Goal: Contribute content: Contribute content

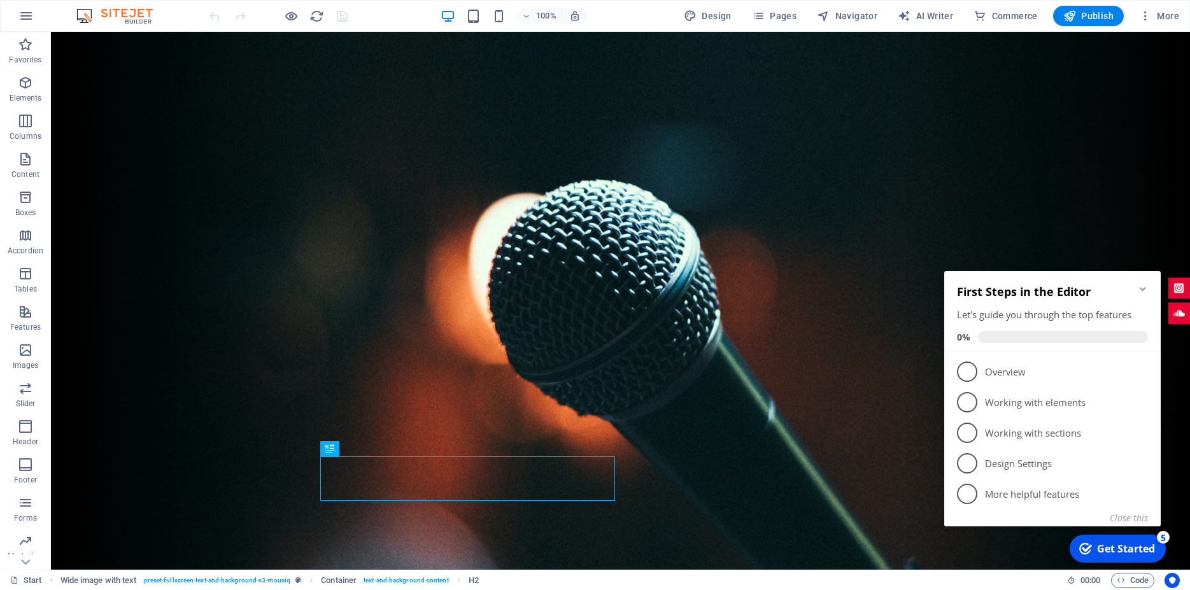
scroll to position [342, 0]
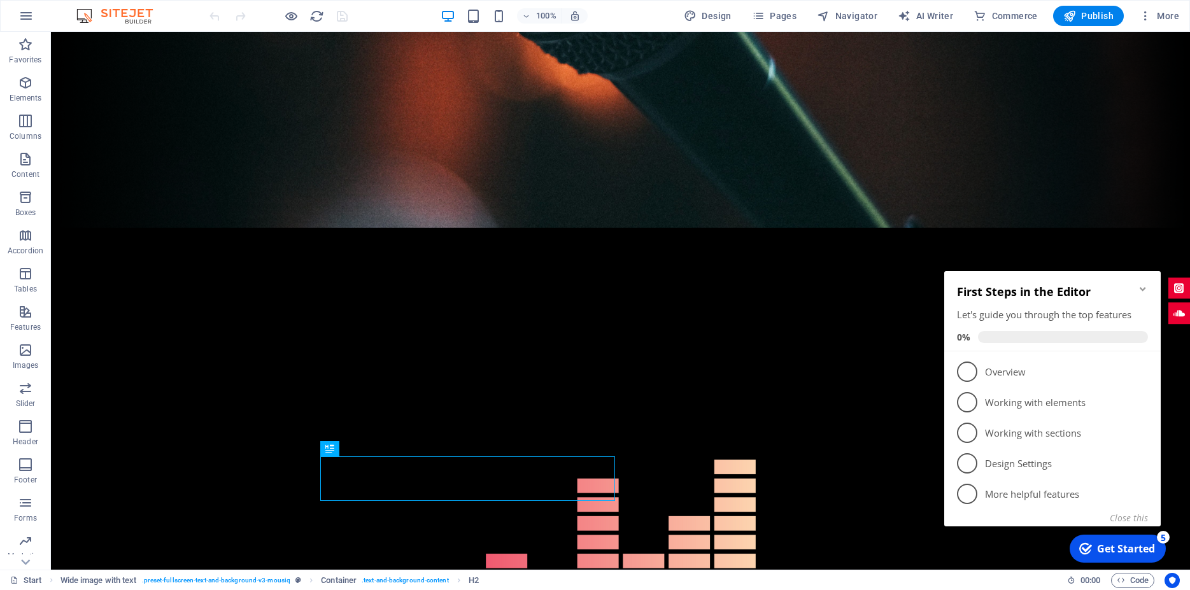
click at [1145, 287] on icon "Minimize checklist" at bounding box center [1142, 289] width 10 height 10
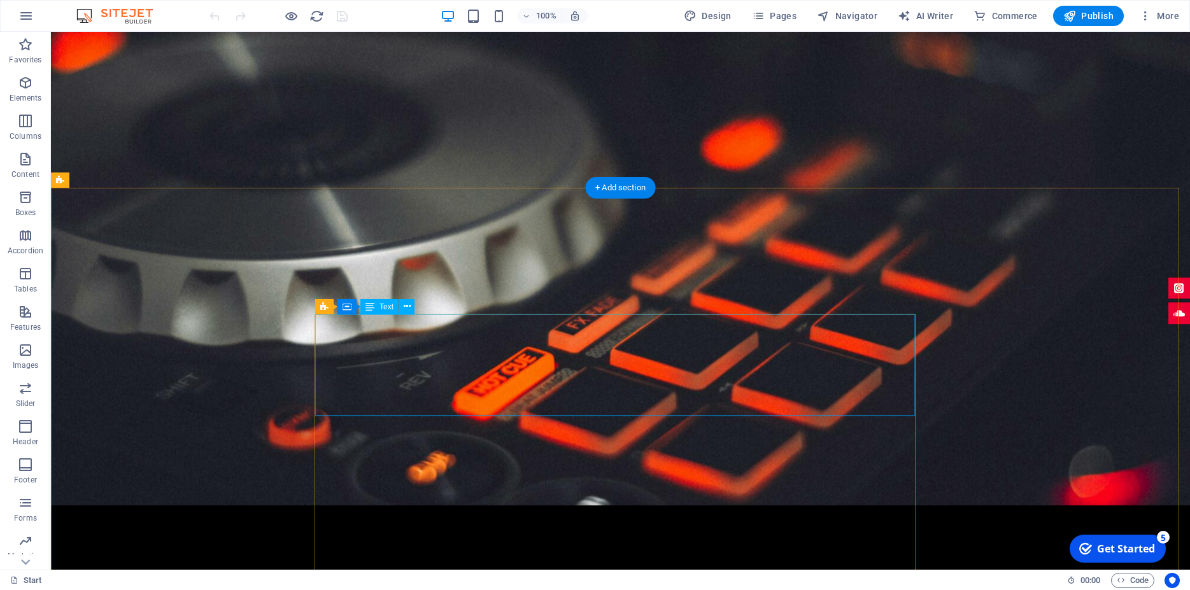
scroll to position [1835, 0]
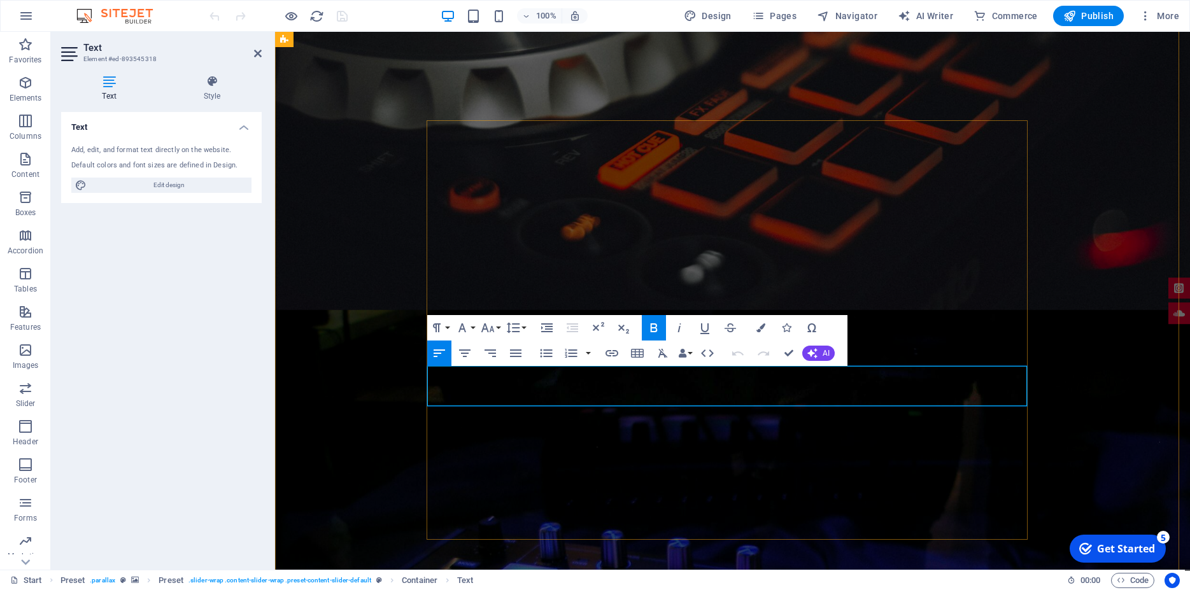
drag, startPoint x: 641, startPoint y: 380, endPoint x: 425, endPoint y: 388, distance: 216.5
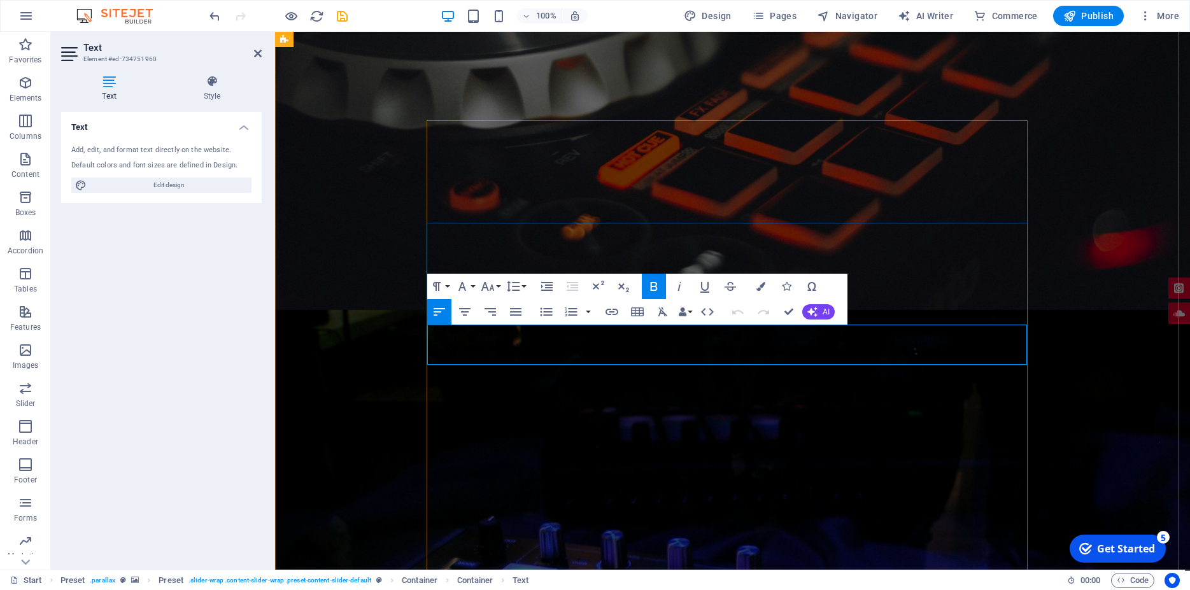
drag, startPoint x: 607, startPoint y: 340, endPoint x: 400, endPoint y: 337, distance: 206.9
copy p "UNIQUE MIX 550 €"
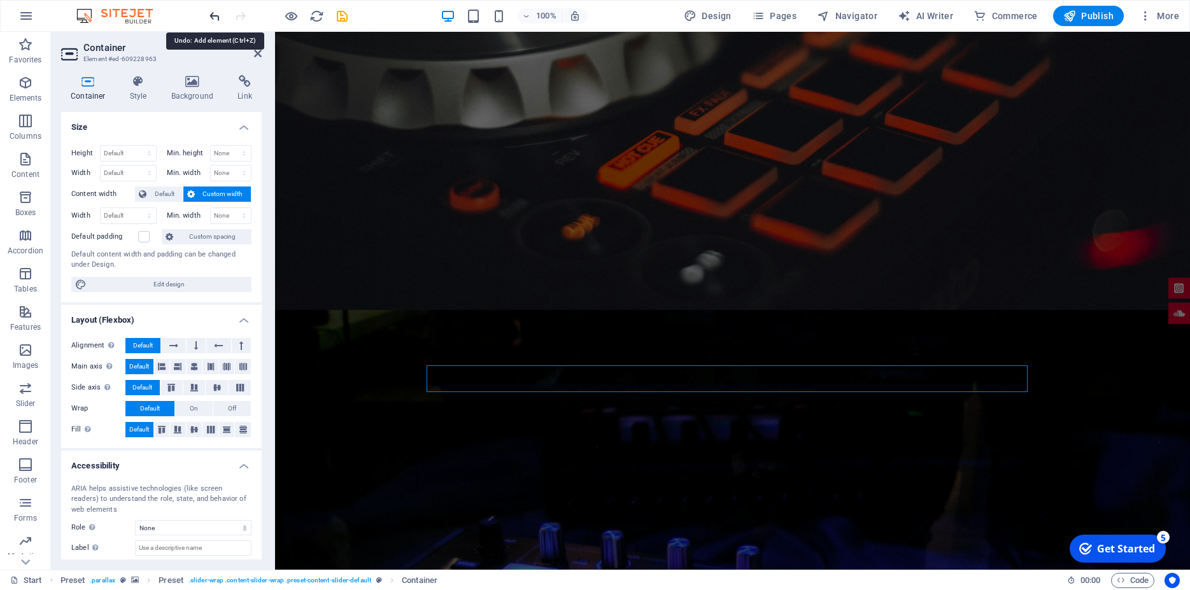
click at [214, 11] on icon "undo" at bounding box center [214, 16] width 15 height 15
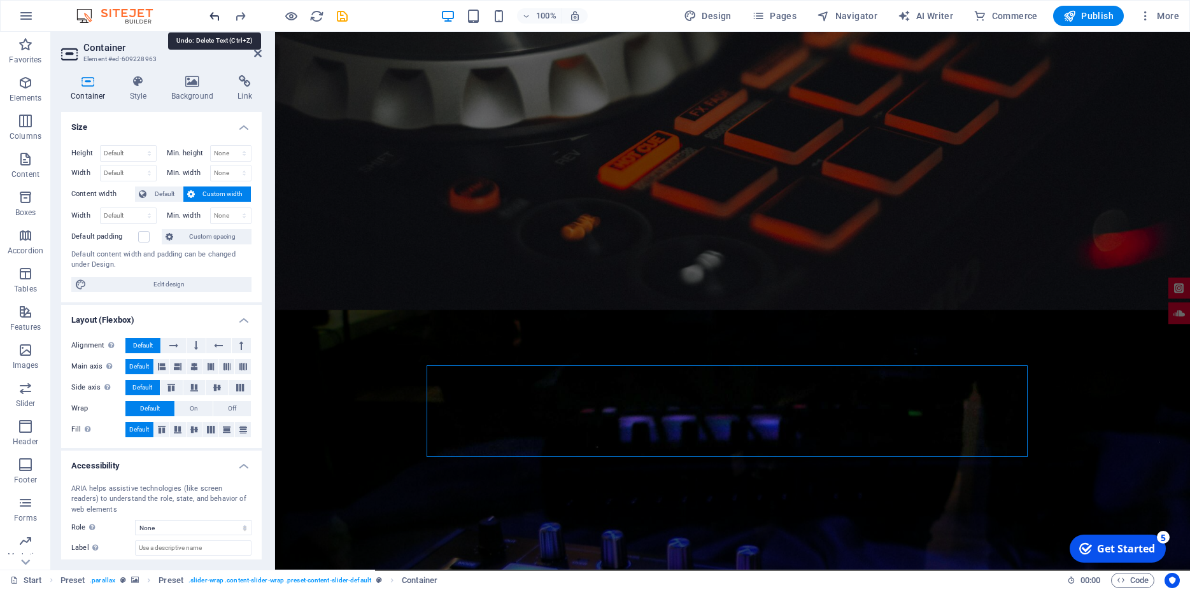
click at [214, 11] on icon "undo" at bounding box center [214, 16] width 15 height 15
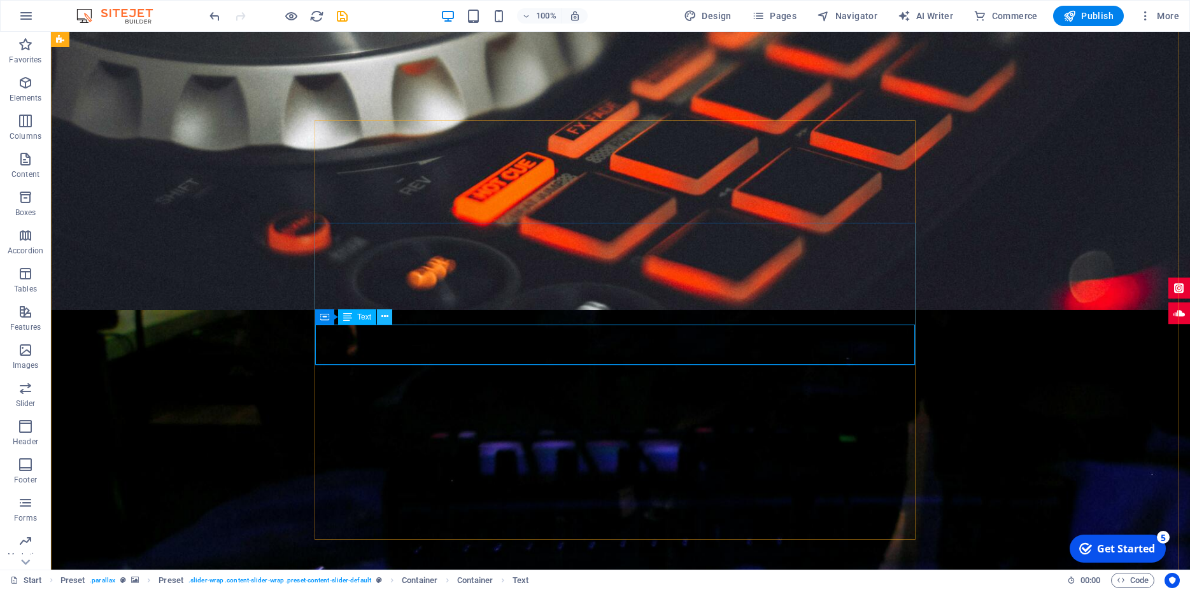
click at [386, 316] on icon at bounding box center [384, 316] width 7 height 13
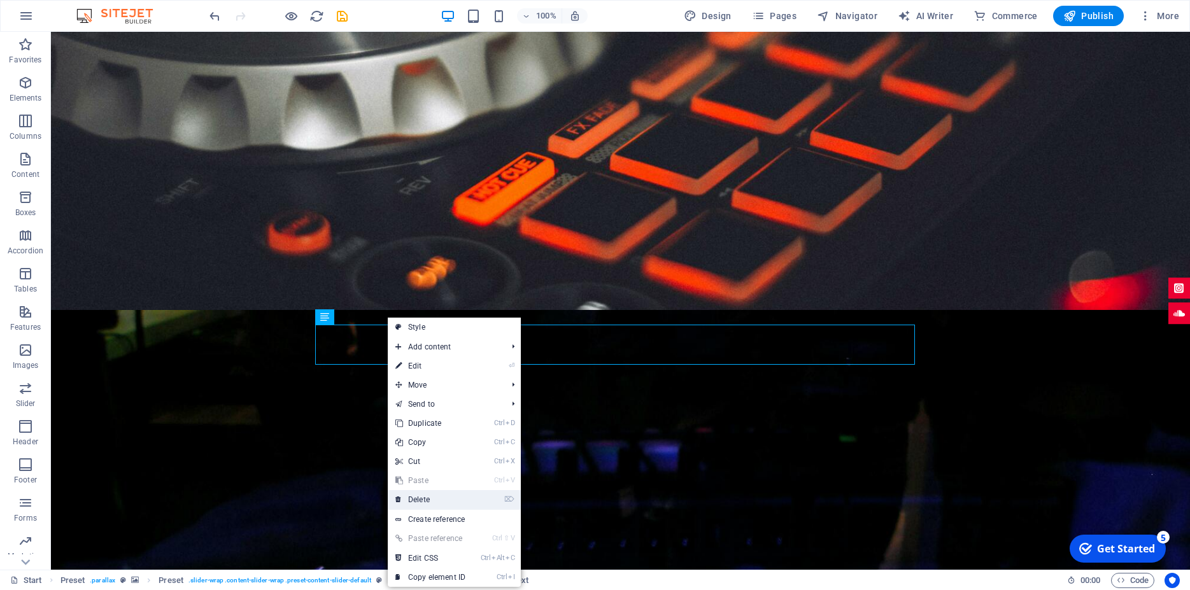
click at [421, 498] on link "⌦ Delete" at bounding box center [430, 499] width 85 height 19
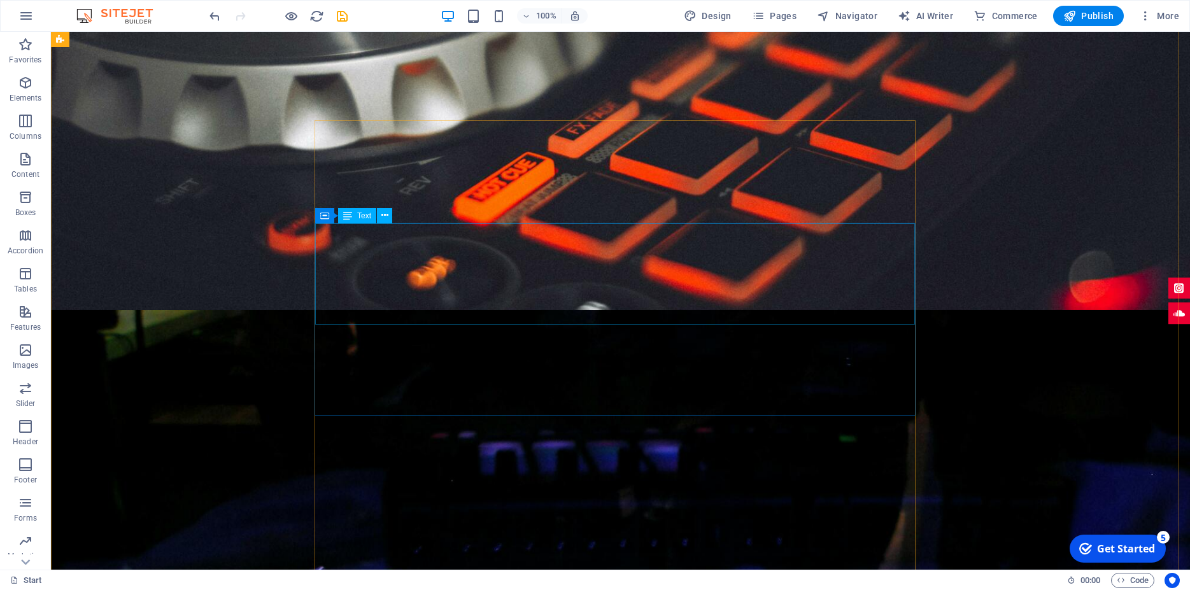
click at [208, 14] on icon "undo" at bounding box center [214, 16] width 15 height 15
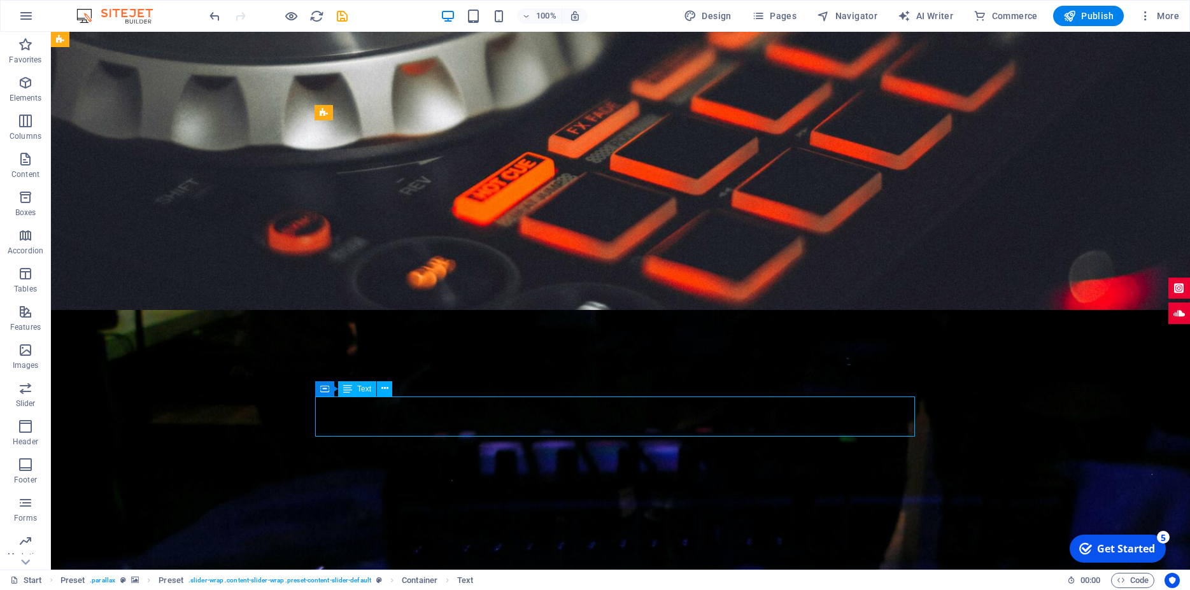
click at [384, 394] on icon at bounding box center [384, 388] width 7 height 13
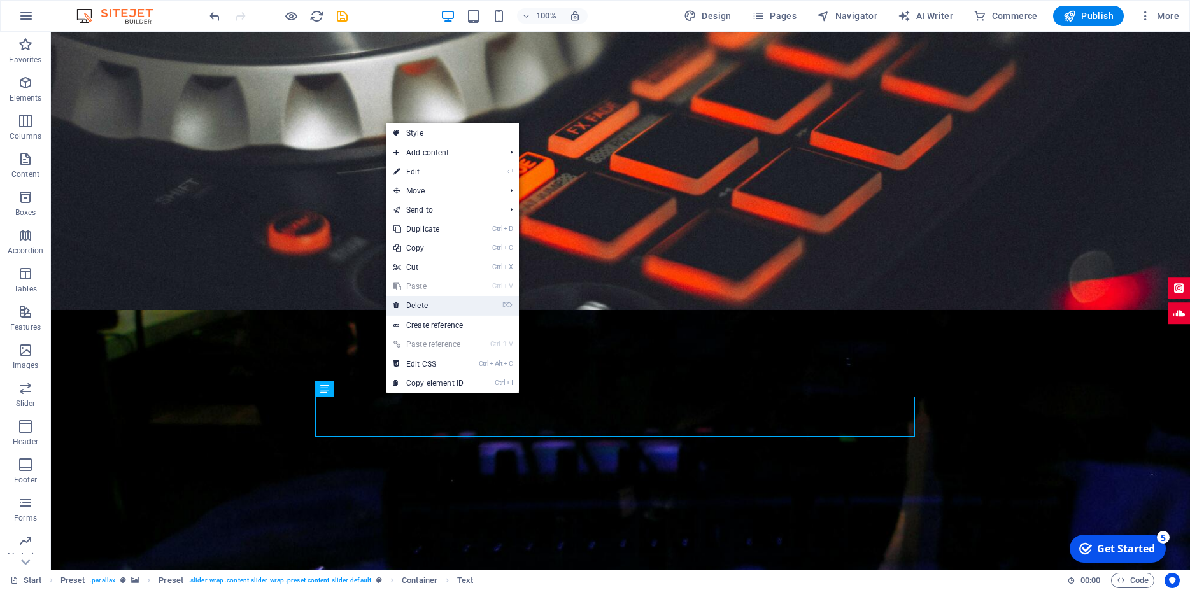
click at [427, 309] on link "⌦ Delete" at bounding box center [428, 305] width 85 height 19
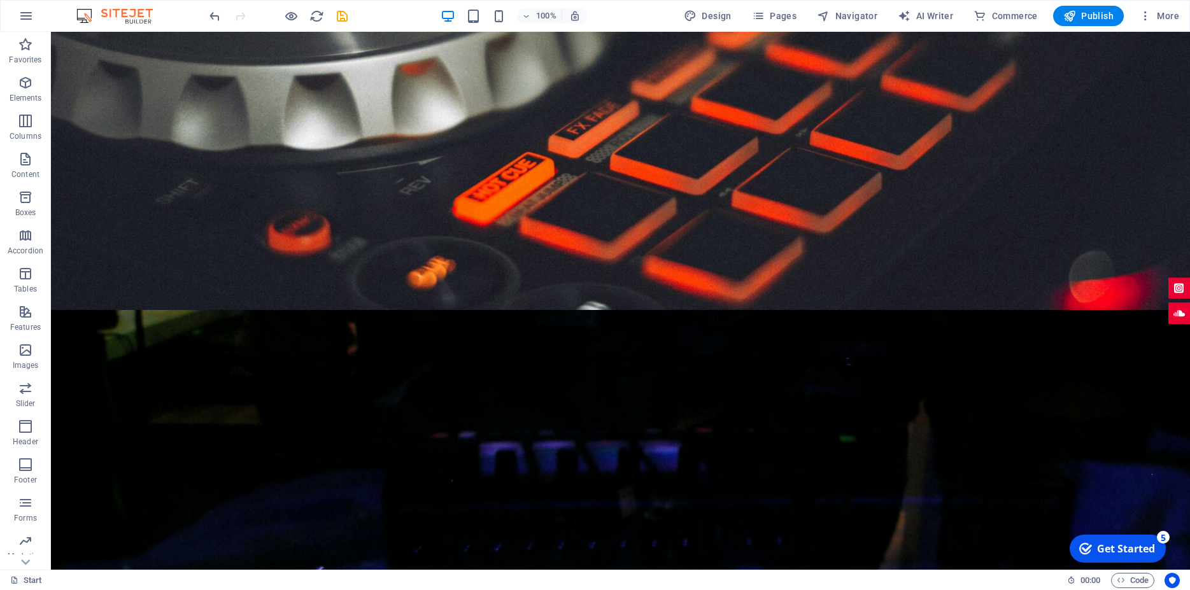
click at [223, 17] on div at bounding box center [278, 16] width 143 height 20
click at [213, 15] on icon "undo" at bounding box center [214, 16] width 15 height 15
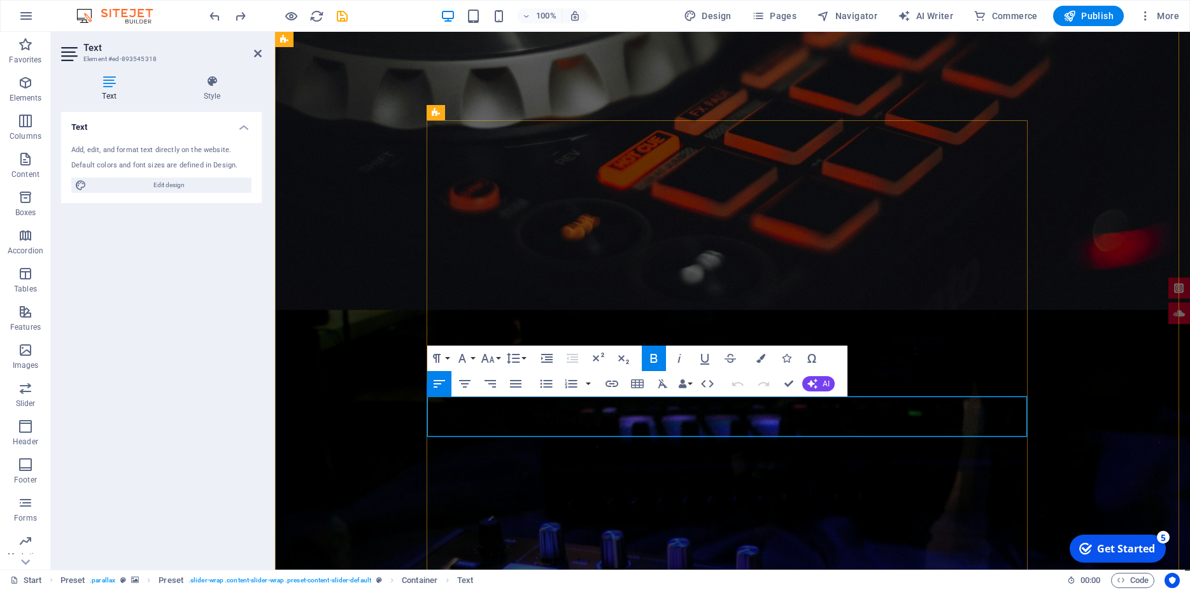
drag, startPoint x: 603, startPoint y: 415, endPoint x: 410, endPoint y: 409, distance: 193.6
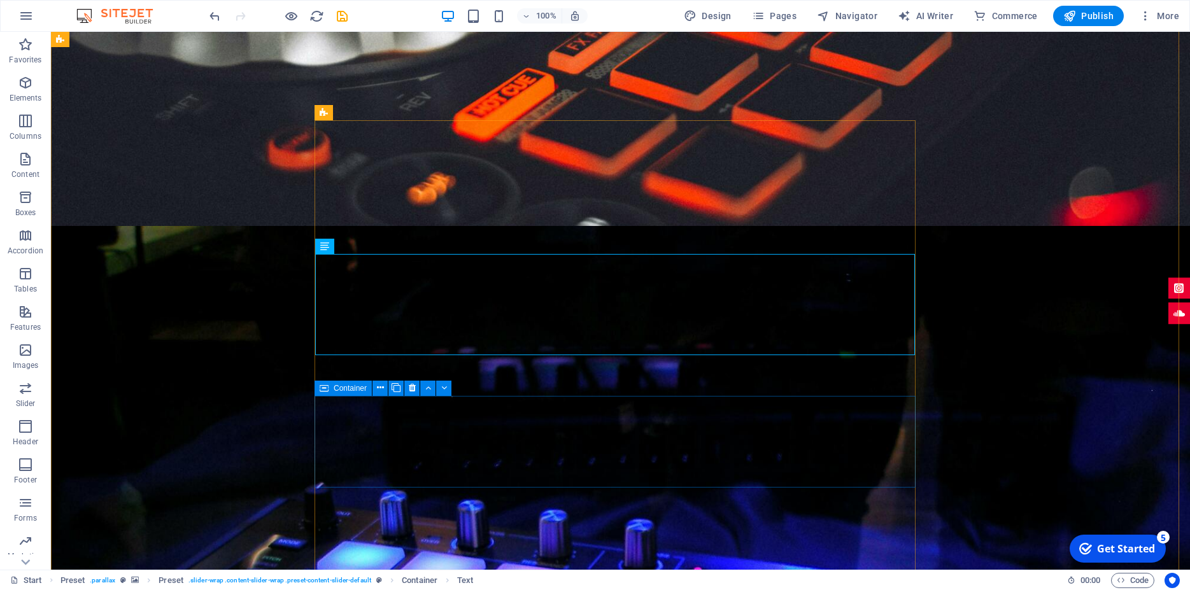
scroll to position [1965, 0]
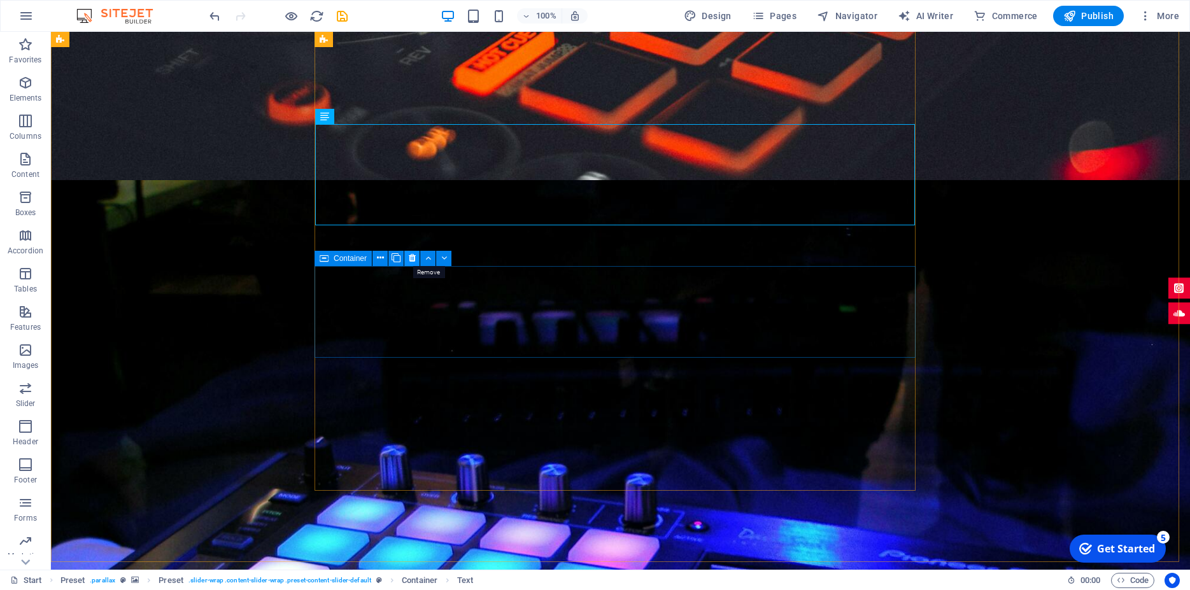
click at [411, 259] on icon at bounding box center [412, 257] width 7 height 13
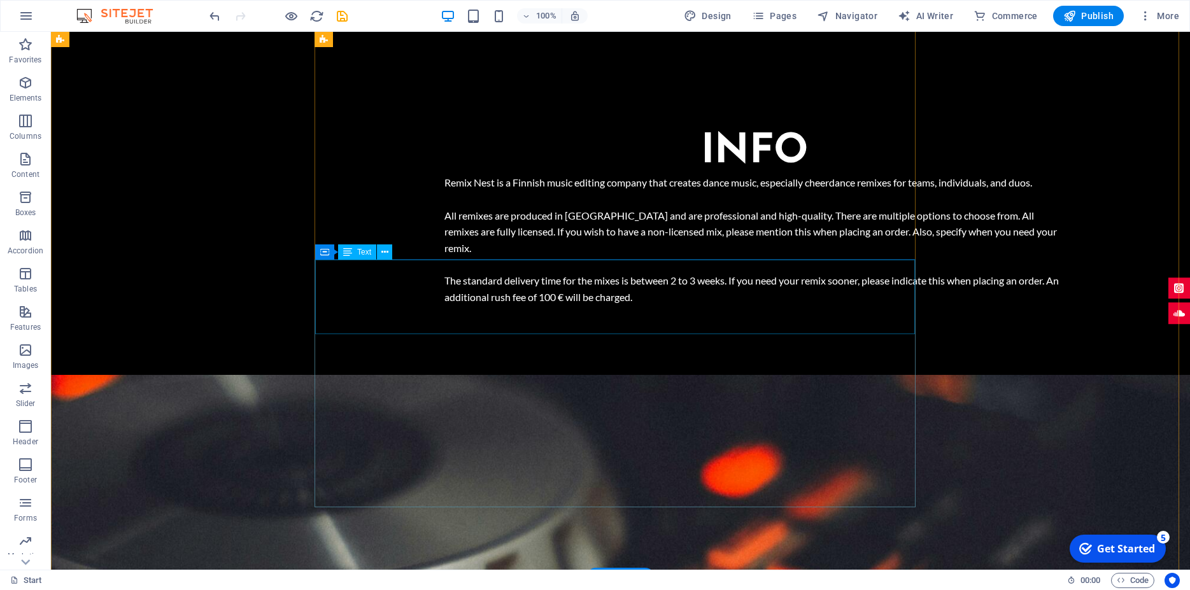
scroll to position [1251, 0]
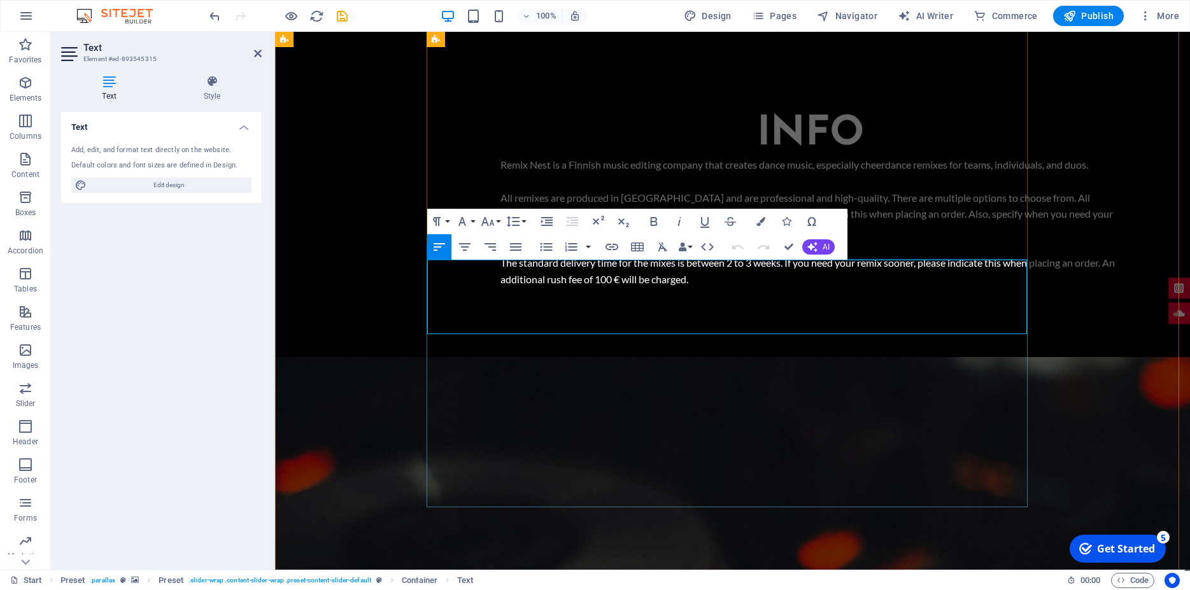
drag, startPoint x: 865, startPoint y: 319, endPoint x: 525, endPoint y: 309, distance: 340.0
drag, startPoint x: 859, startPoint y: 318, endPoint x: 426, endPoint y: 317, distance: 432.8
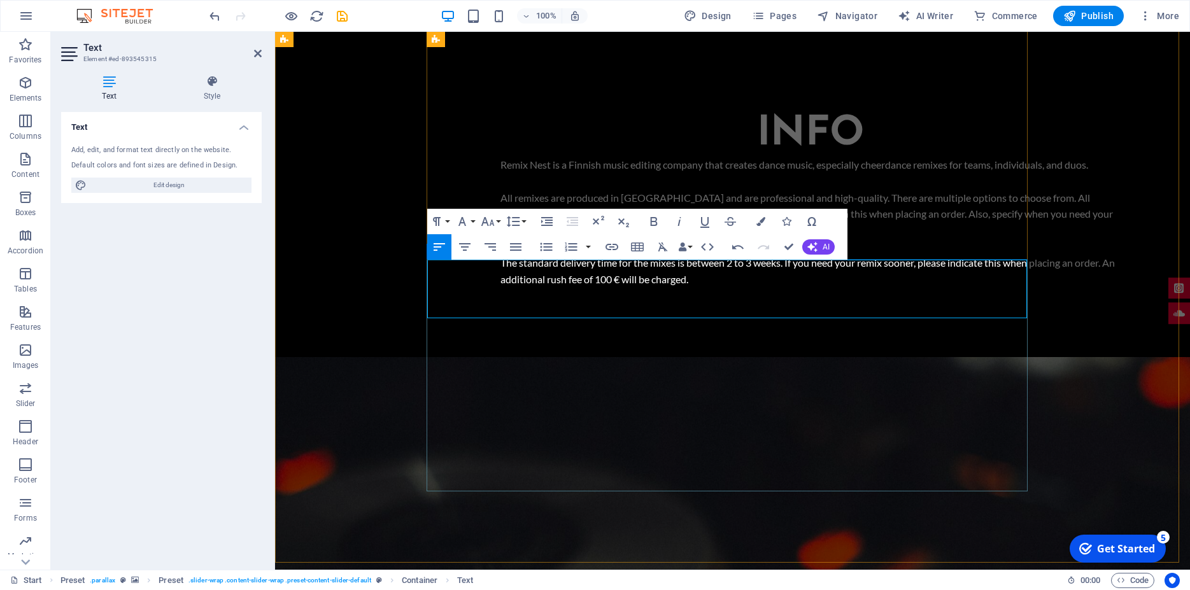
drag, startPoint x: 518, startPoint y: 273, endPoint x: 419, endPoint y: 270, distance: 99.3
drag, startPoint x: 611, startPoint y: 284, endPoint x: 419, endPoint y: 280, distance: 192.3
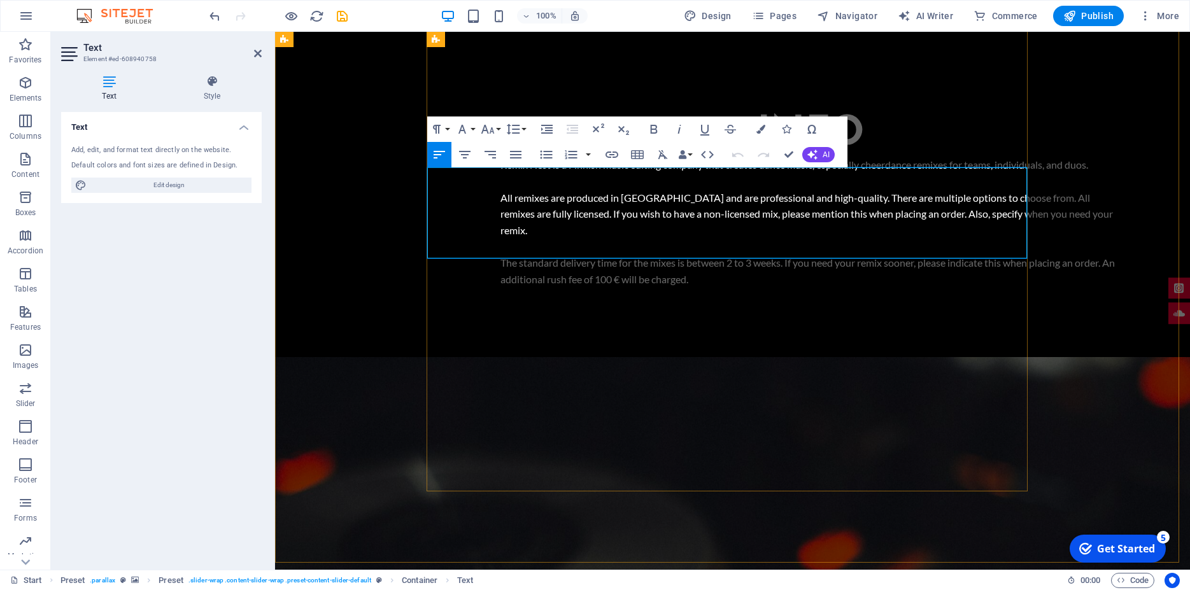
drag, startPoint x: 691, startPoint y: 228, endPoint x: 558, endPoint y: 230, distance: 133.7
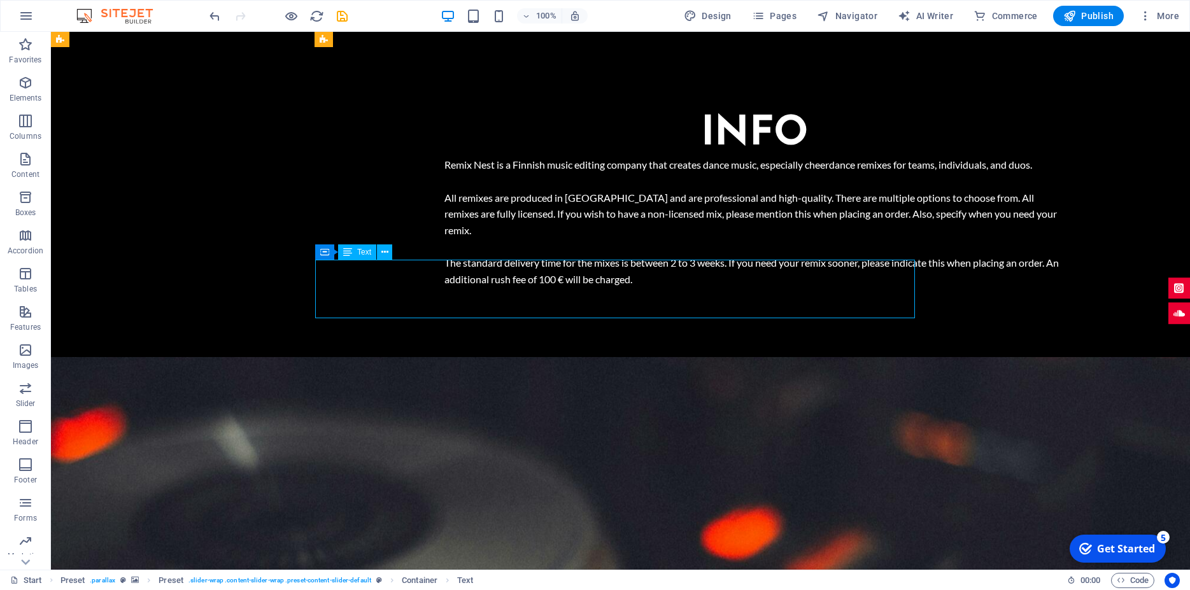
drag, startPoint x: 624, startPoint y: 302, endPoint x: 507, endPoint y: 300, distance: 116.5
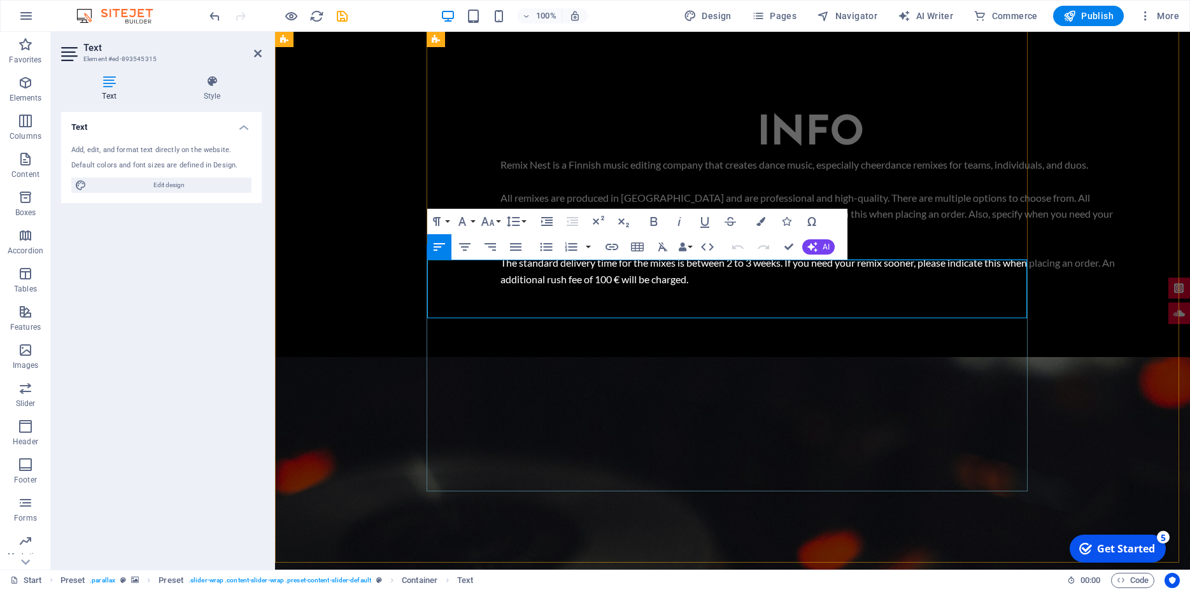
drag, startPoint x: 738, startPoint y: 302, endPoint x: 412, endPoint y: 283, distance: 326.5
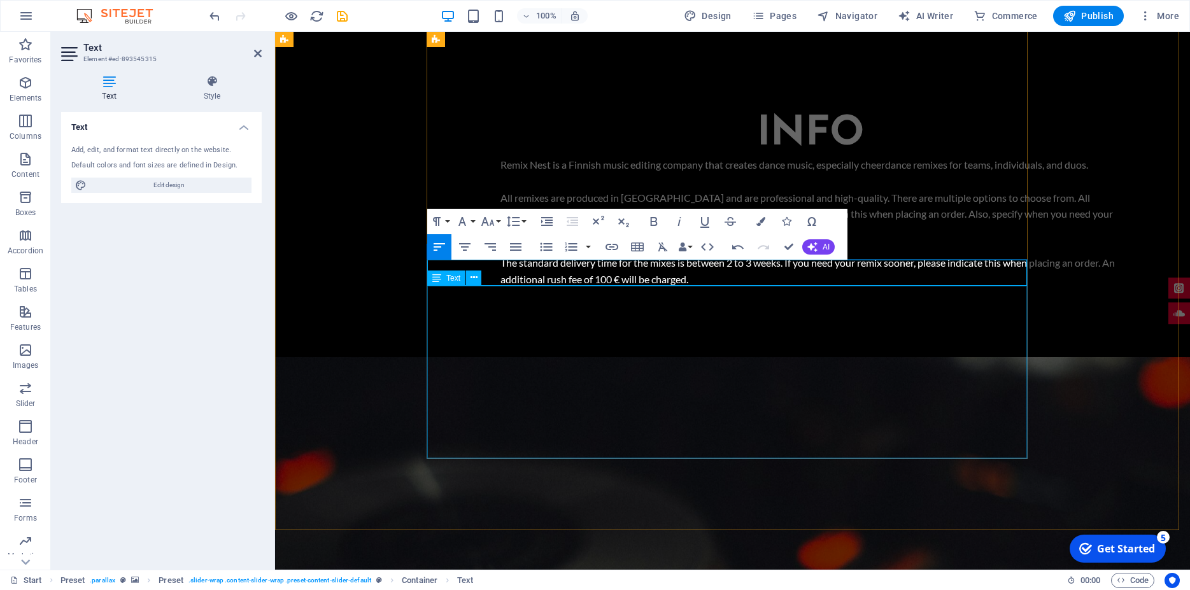
scroll to position [1186, 0]
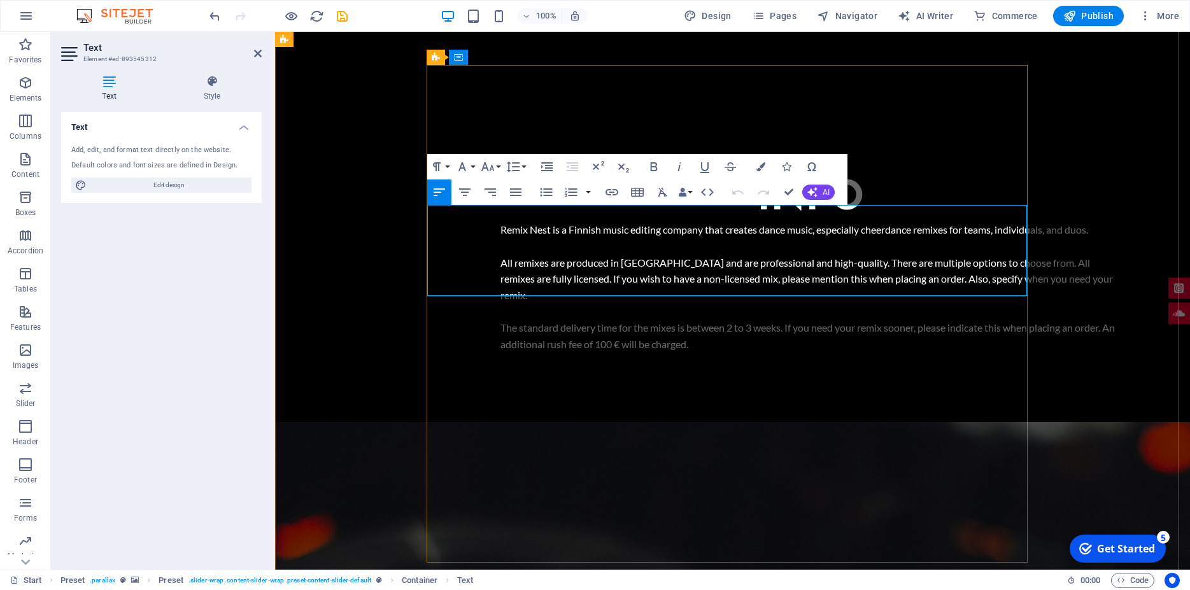
drag, startPoint x: 456, startPoint y: 214, endPoint x: 435, endPoint y: 212, distance: 21.7
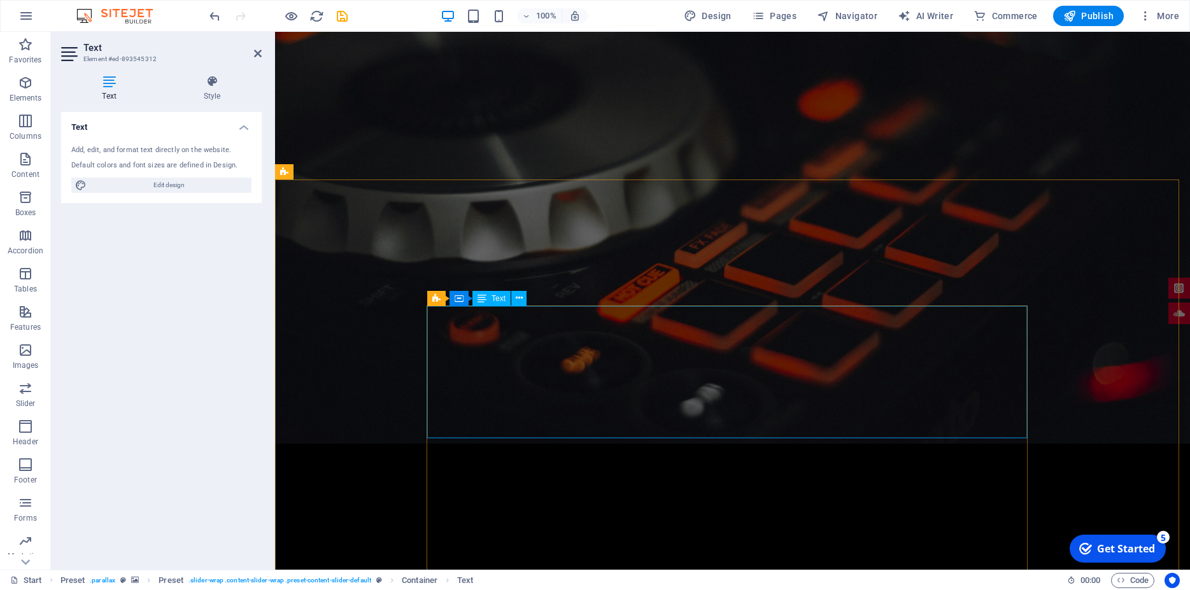
scroll to position [1770, 0]
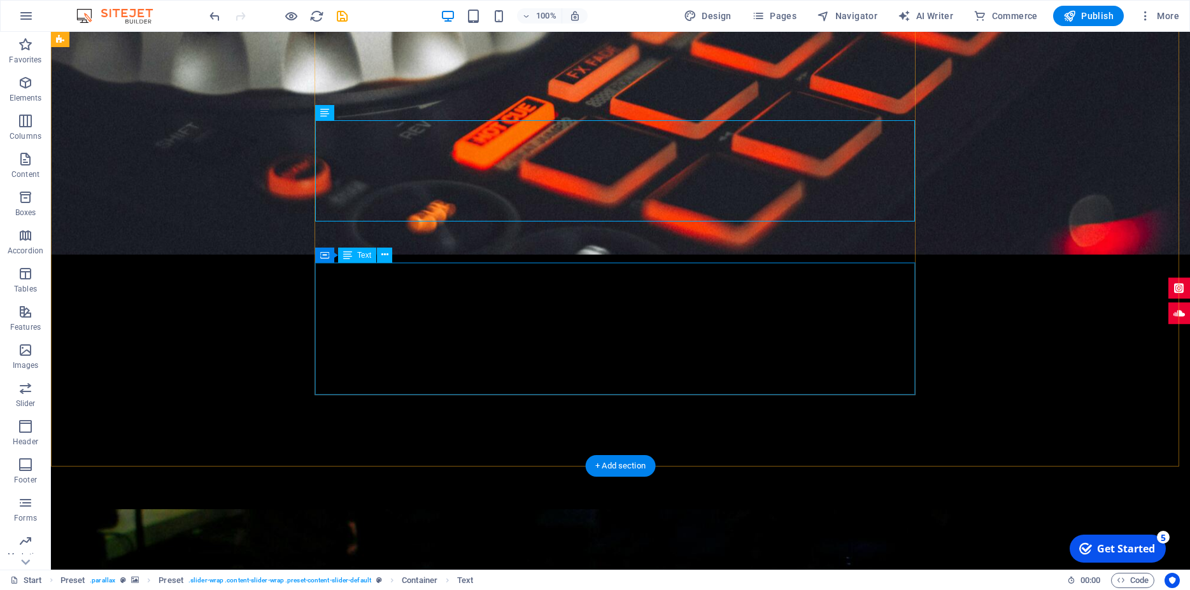
scroll to position [1829, 0]
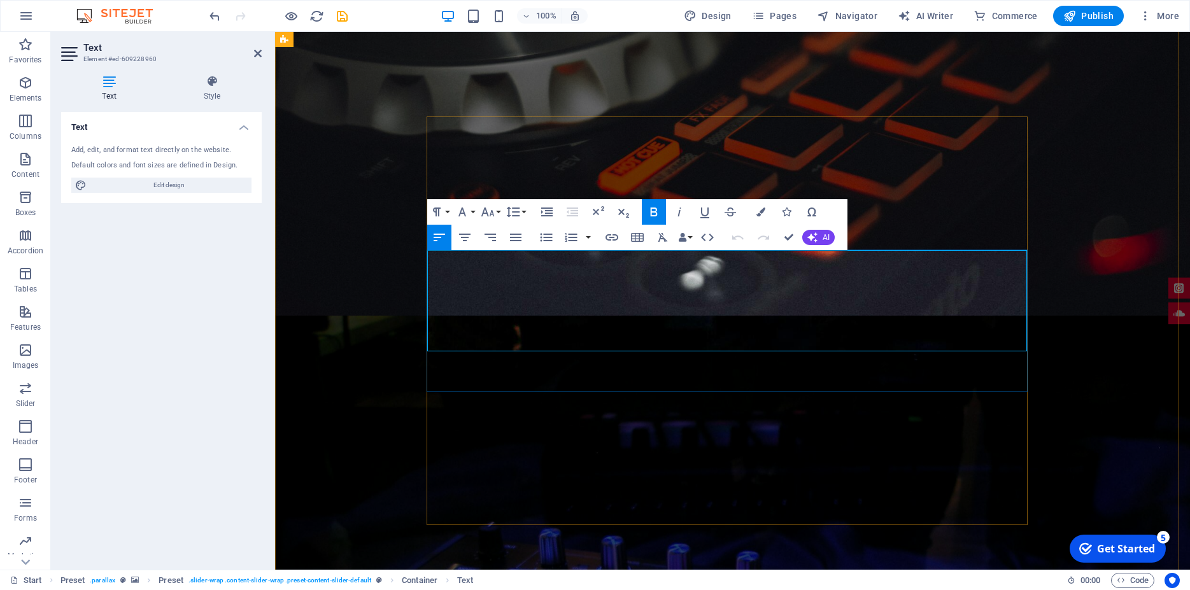
drag, startPoint x: 478, startPoint y: 263, endPoint x: 446, endPoint y: 263, distance: 31.8
drag, startPoint x: 626, startPoint y: 297, endPoint x: 426, endPoint y: 299, distance: 199.9
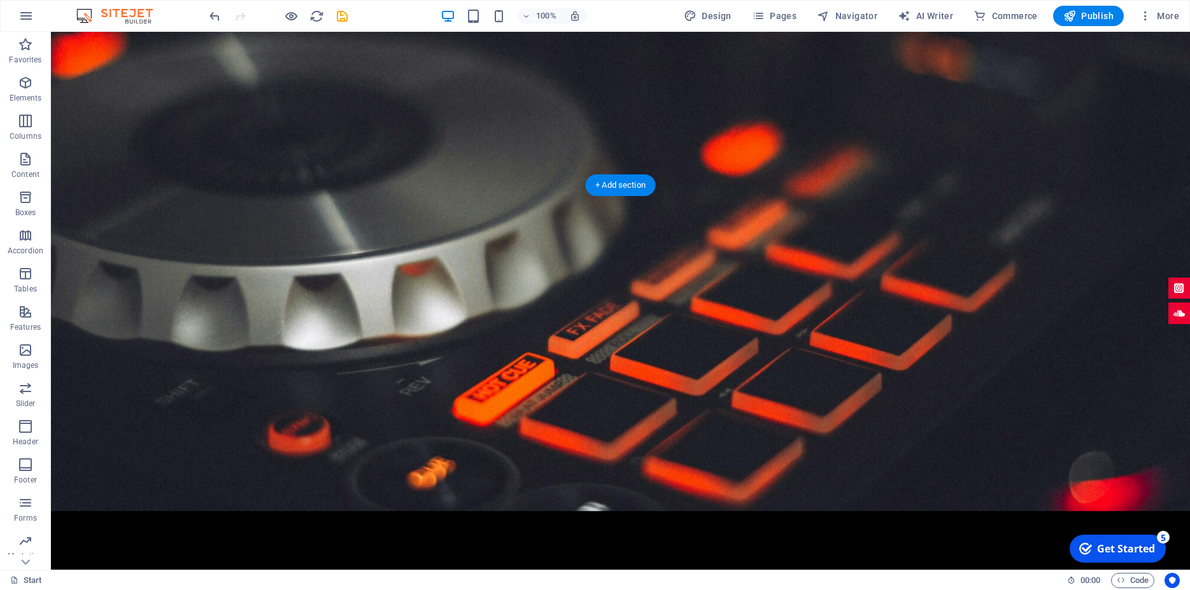
scroll to position [1959, 0]
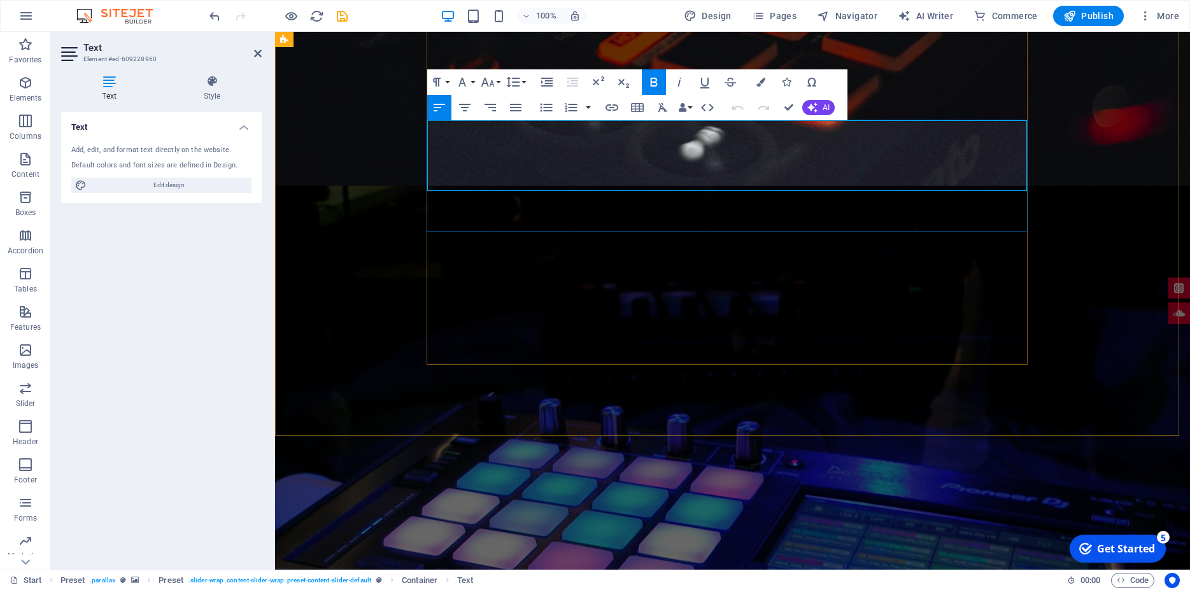
drag, startPoint x: 570, startPoint y: 167, endPoint x: 419, endPoint y: 169, distance: 150.8
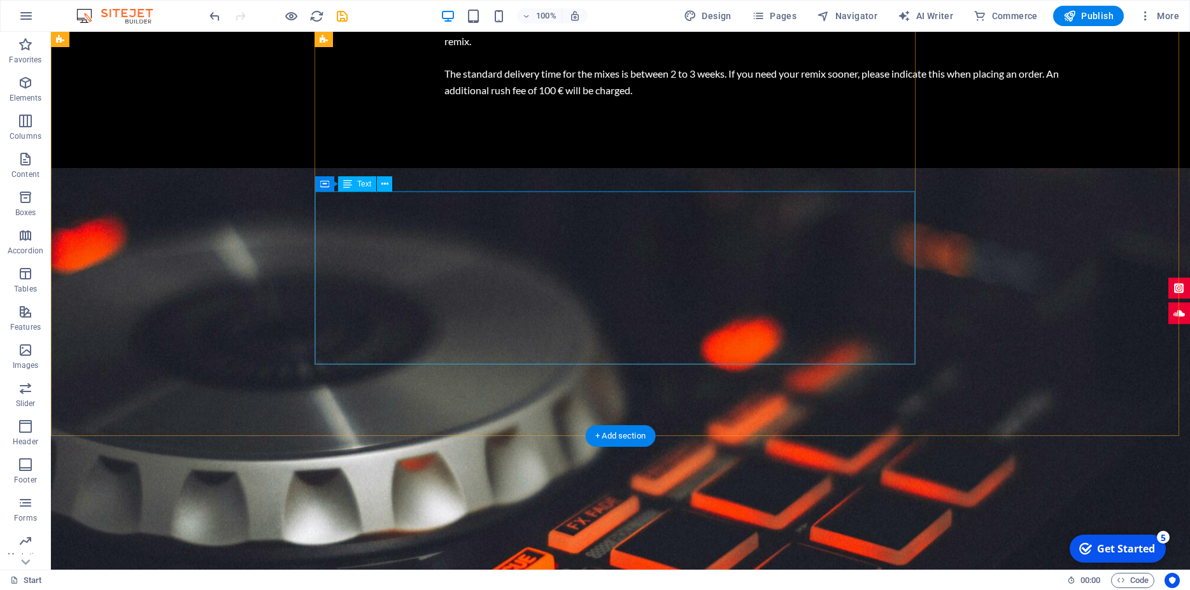
scroll to position [1245, 0]
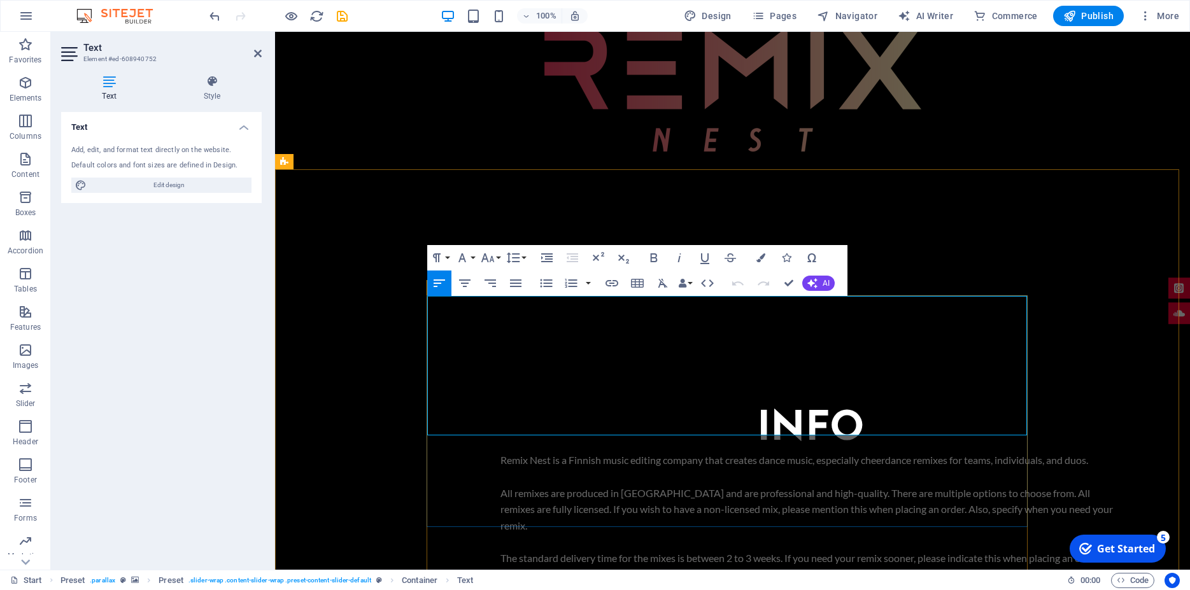
drag, startPoint x: 701, startPoint y: 419, endPoint x: 583, endPoint y: 426, distance: 117.9
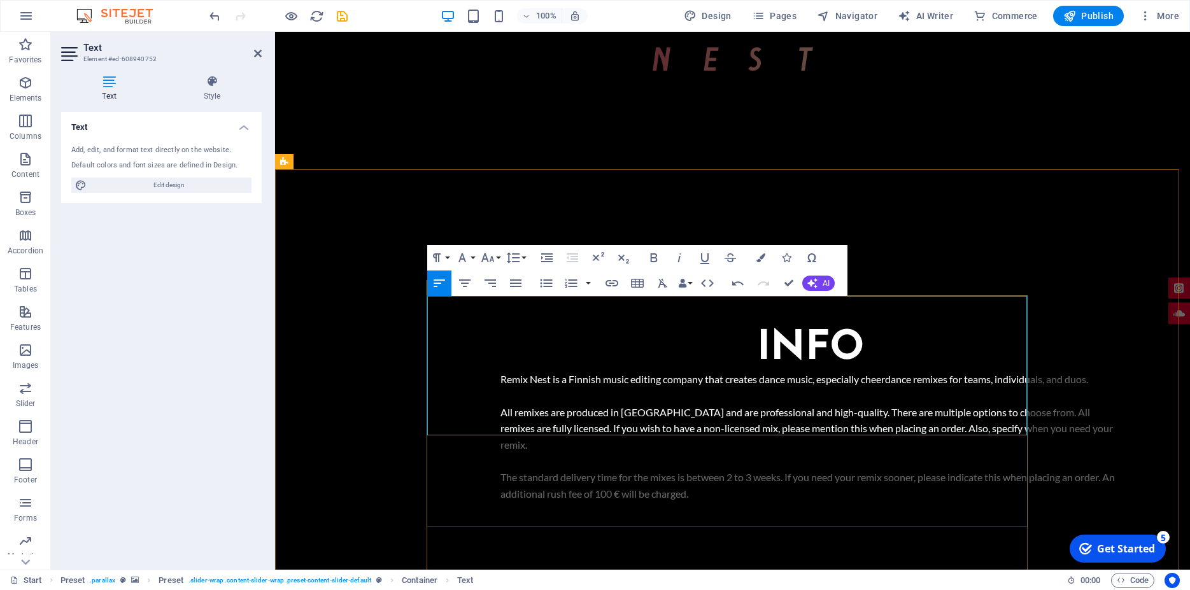
scroll to position [1085, 0]
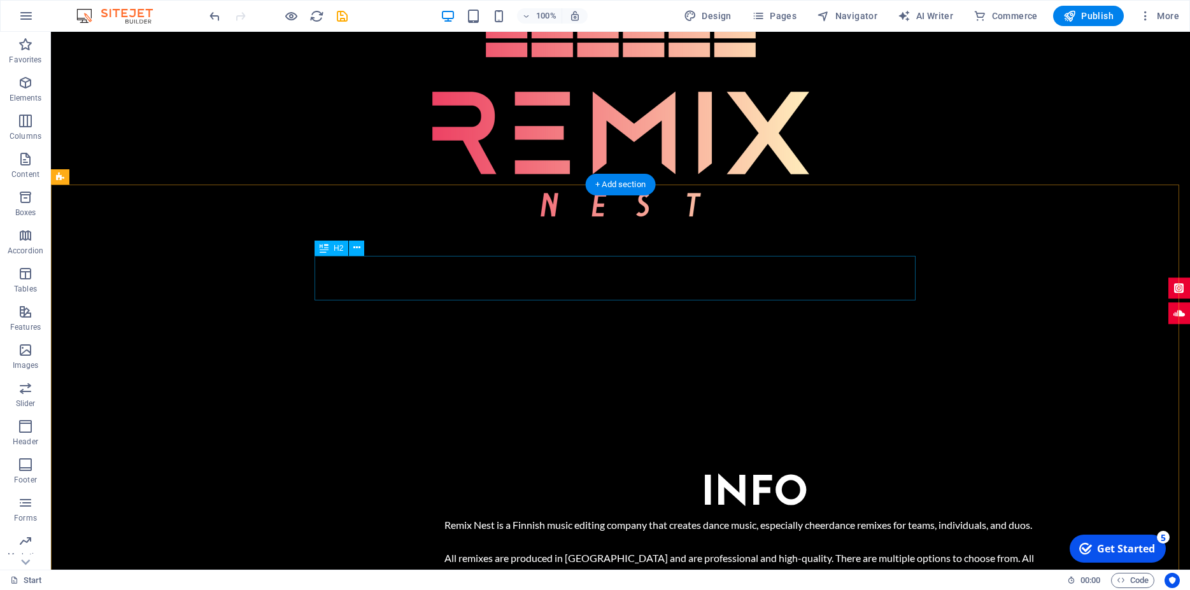
scroll to position [1215, 0]
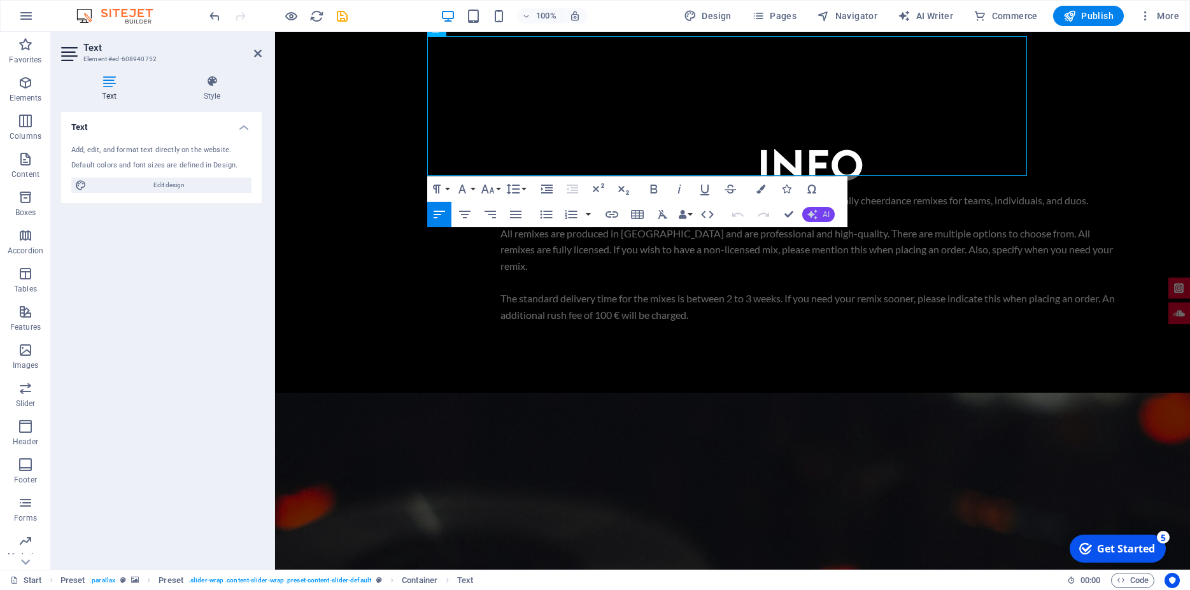
click at [816, 210] on icon "button" at bounding box center [812, 214] width 10 height 10
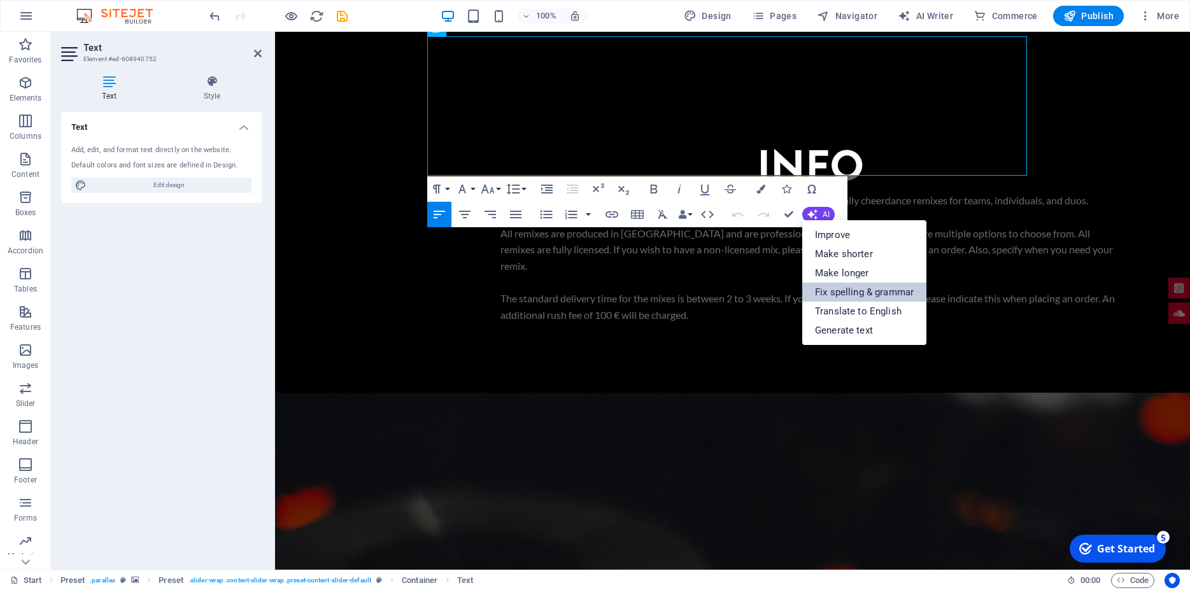
click at [864, 290] on link "Fix spelling & grammar" at bounding box center [864, 292] width 124 height 19
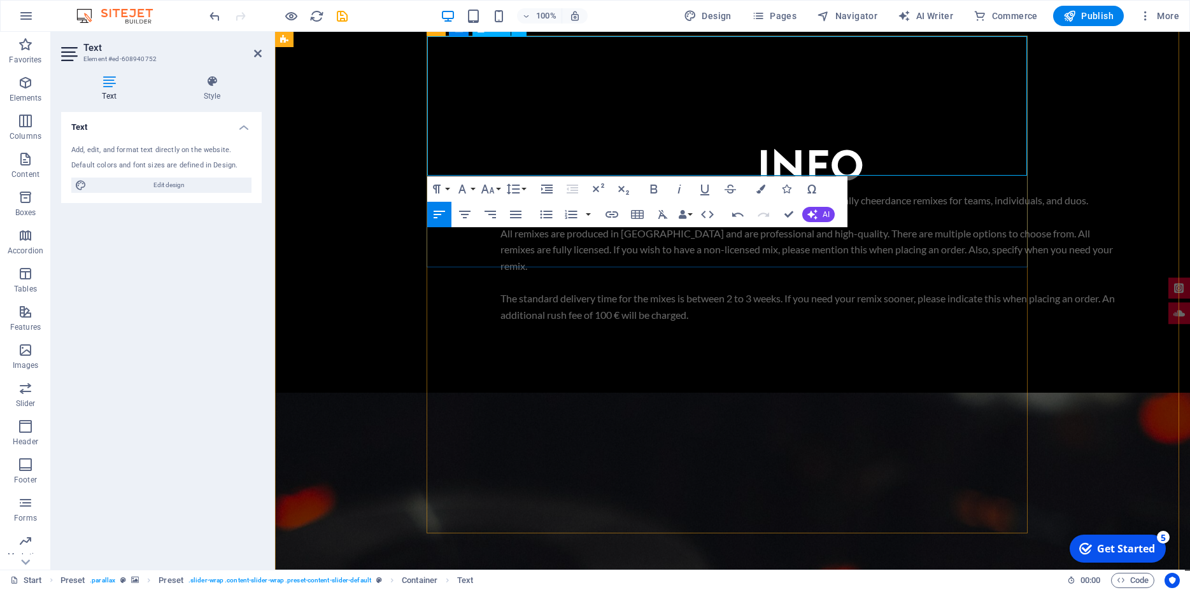
click at [817, 211] on button "AI" at bounding box center [818, 214] width 32 height 15
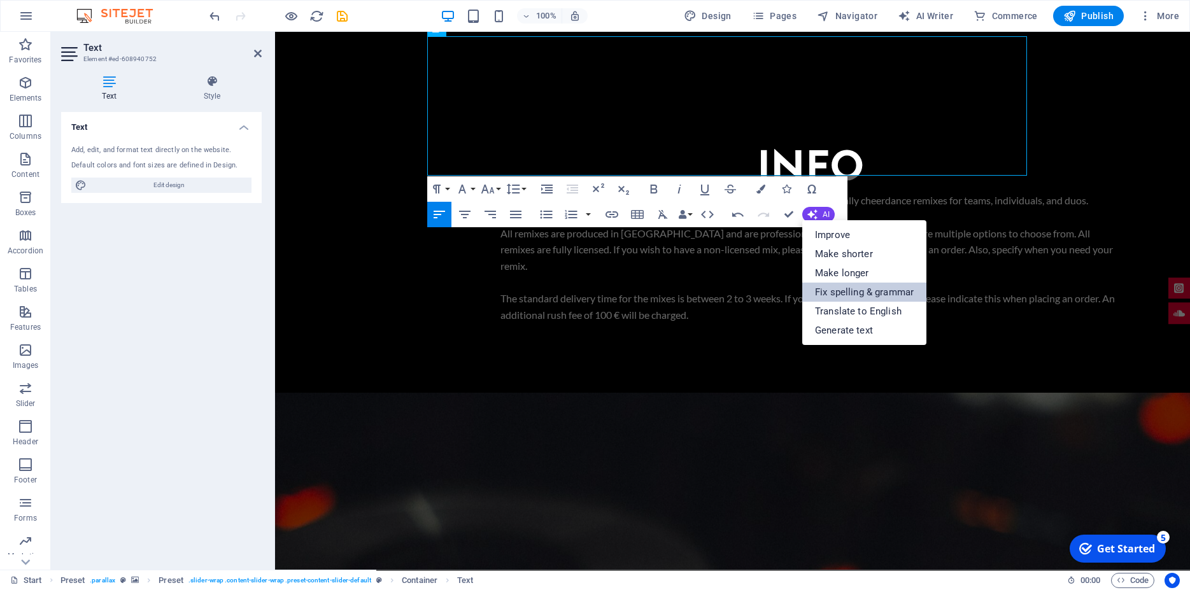
click at [845, 290] on link "Fix spelling & grammar" at bounding box center [864, 292] width 124 height 19
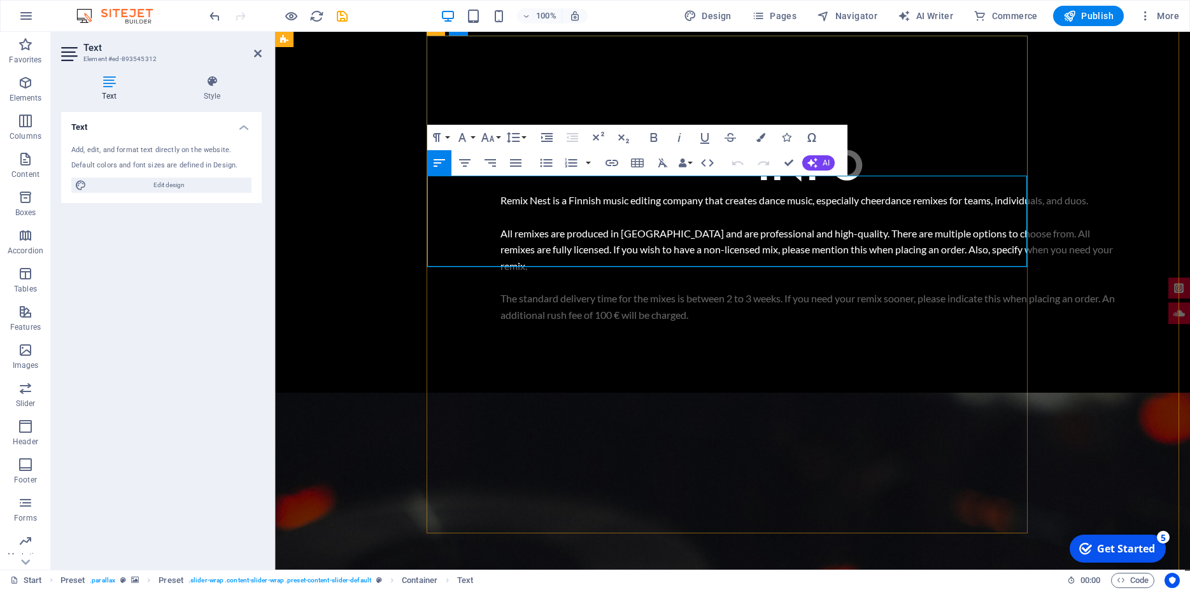
click at [824, 160] on span "AI" at bounding box center [825, 163] width 7 height 8
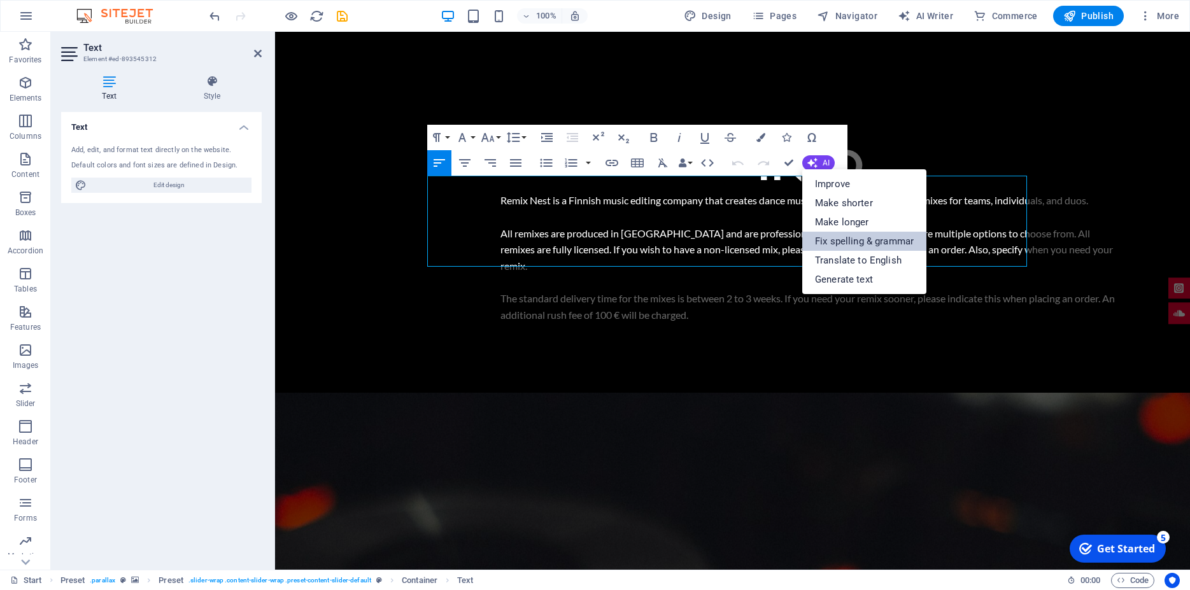
click at [862, 238] on link "Fix spelling & grammar" at bounding box center [864, 241] width 124 height 19
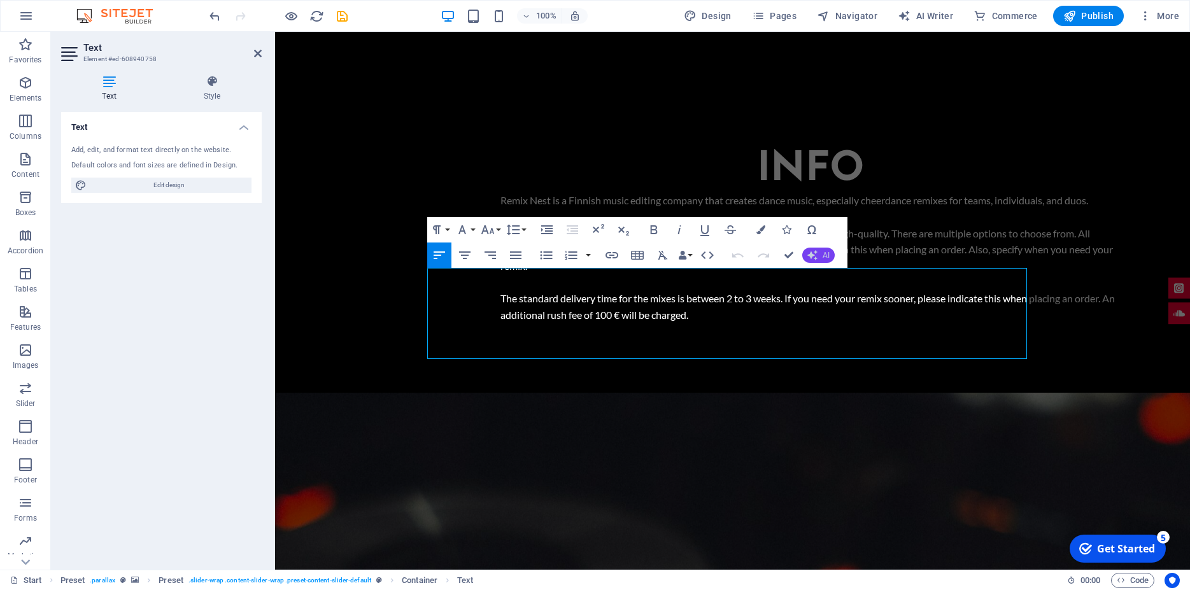
click at [826, 251] on span "AI" at bounding box center [825, 255] width 7 height 8
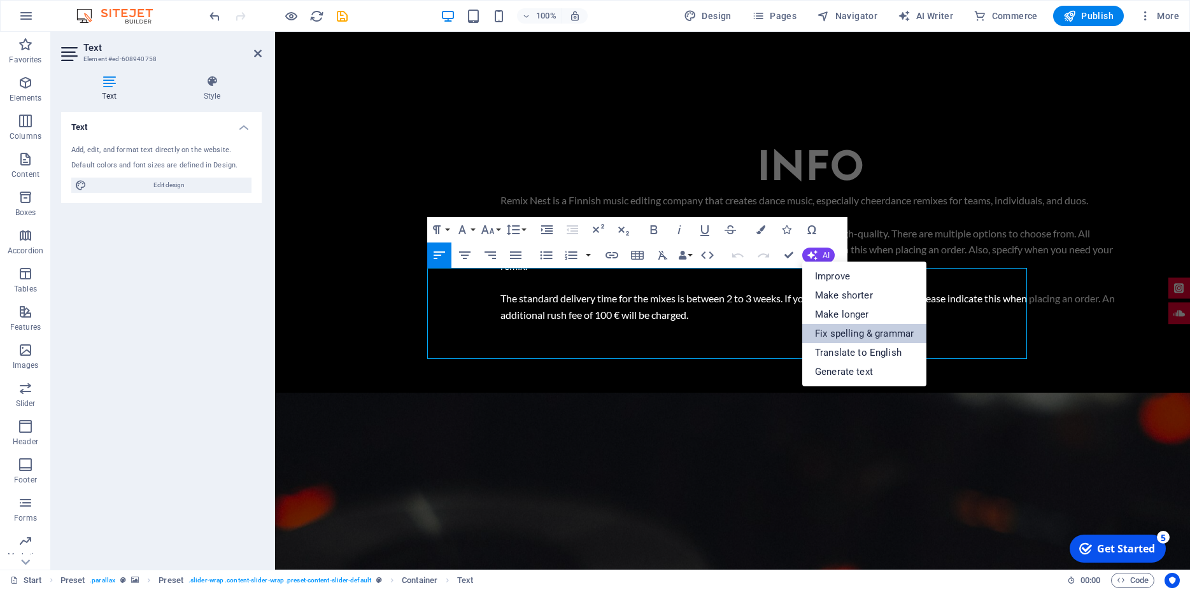
click at [859, 328] on link "Fix spelling & grammar" at bounding box center [864, 333] width 124 height 19
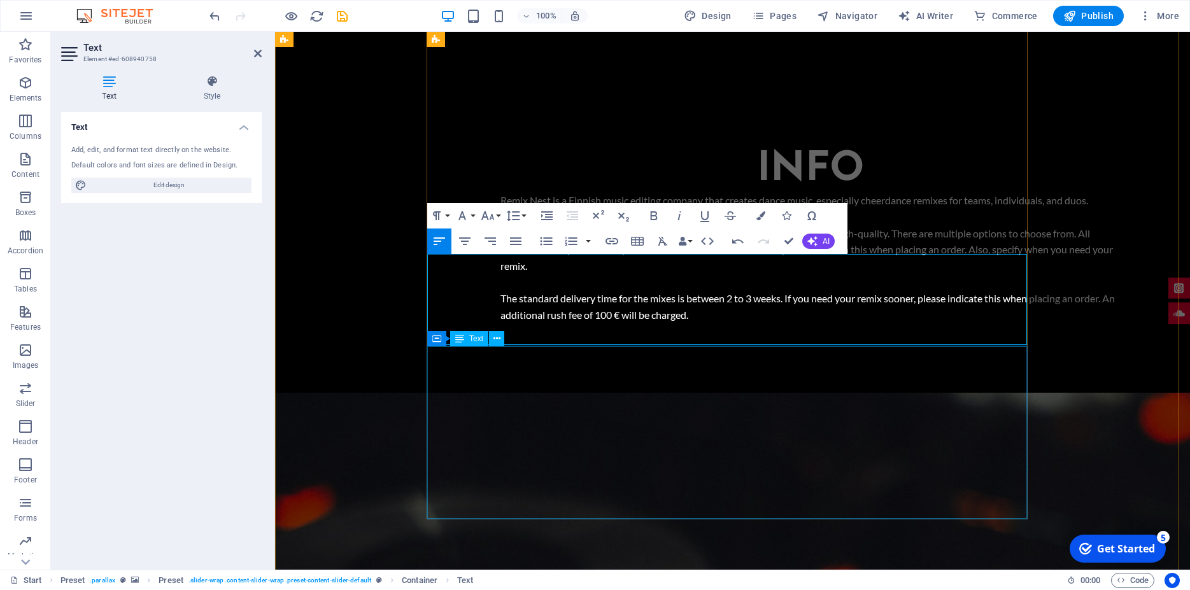
scroll to position [1280, 0]
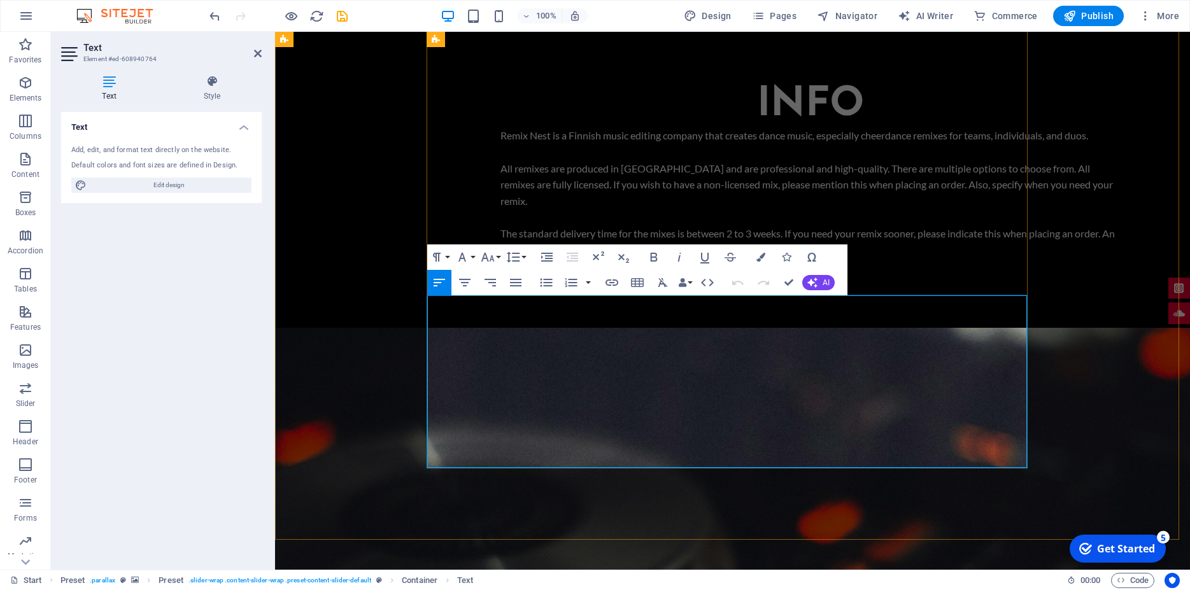
drag, startPoint x: 843, startPoint y: 456, endPoint x: 428, endPoint y: 421, distance: 416.4
copy div "Revisions include minor changes such as removing or adding effects, rearranging…"
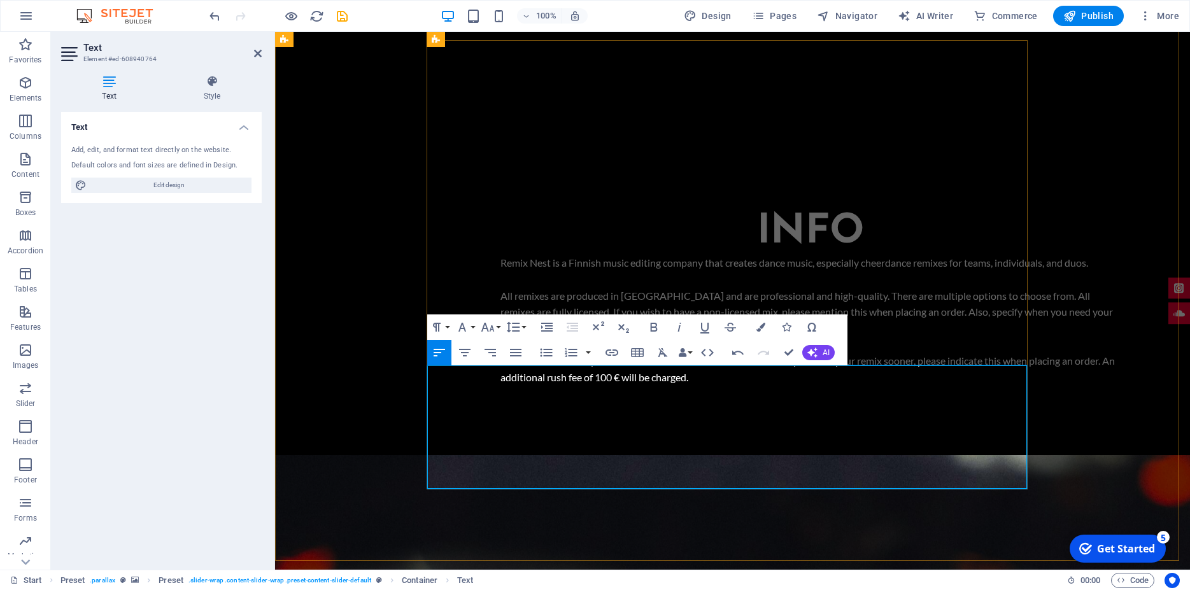
scroll to position [1150, 0]
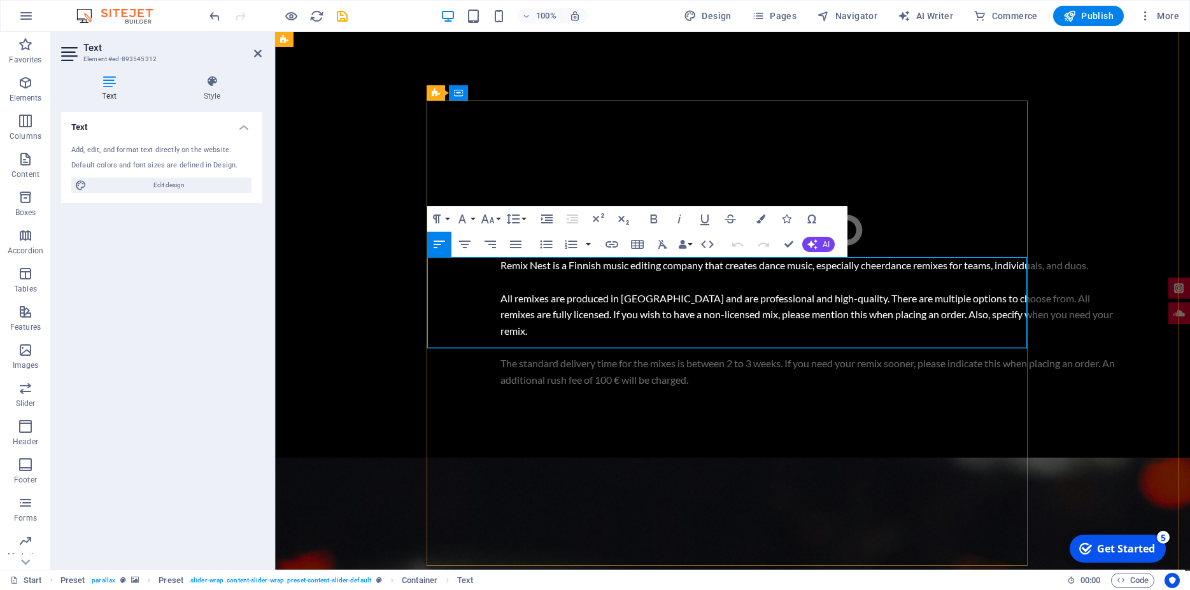
drag, startPoint x: 850, startPoint y: 318, endPoint x: 773, endPoint y: 317, distance: 77.0
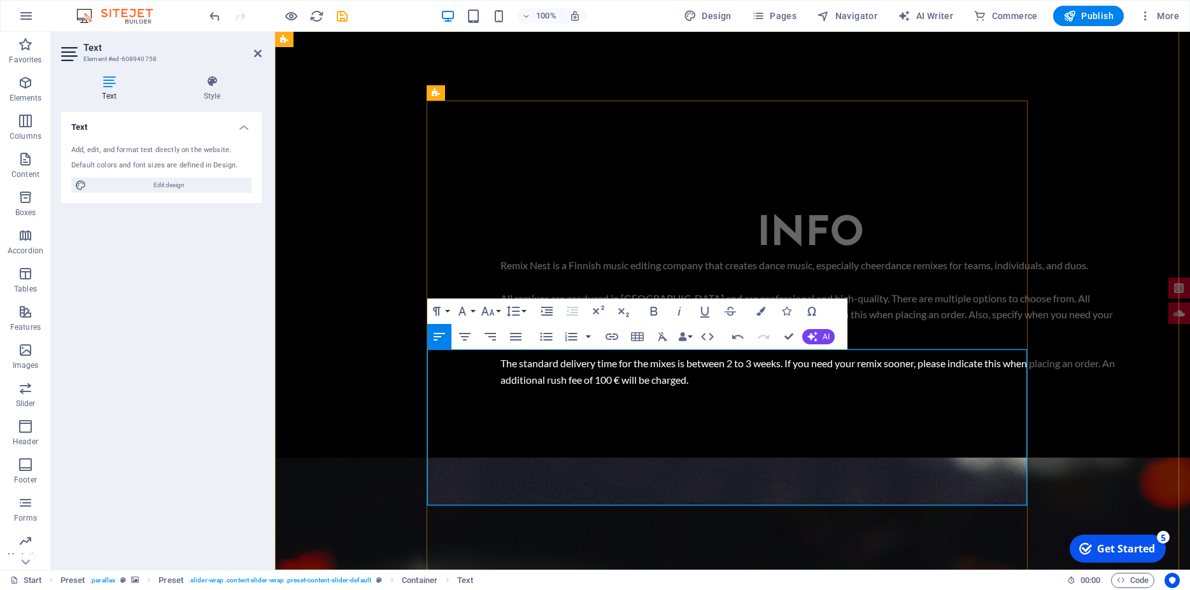
click at [819, 334] on button "AI" at bounding box center [818, 336] width 32 height 15
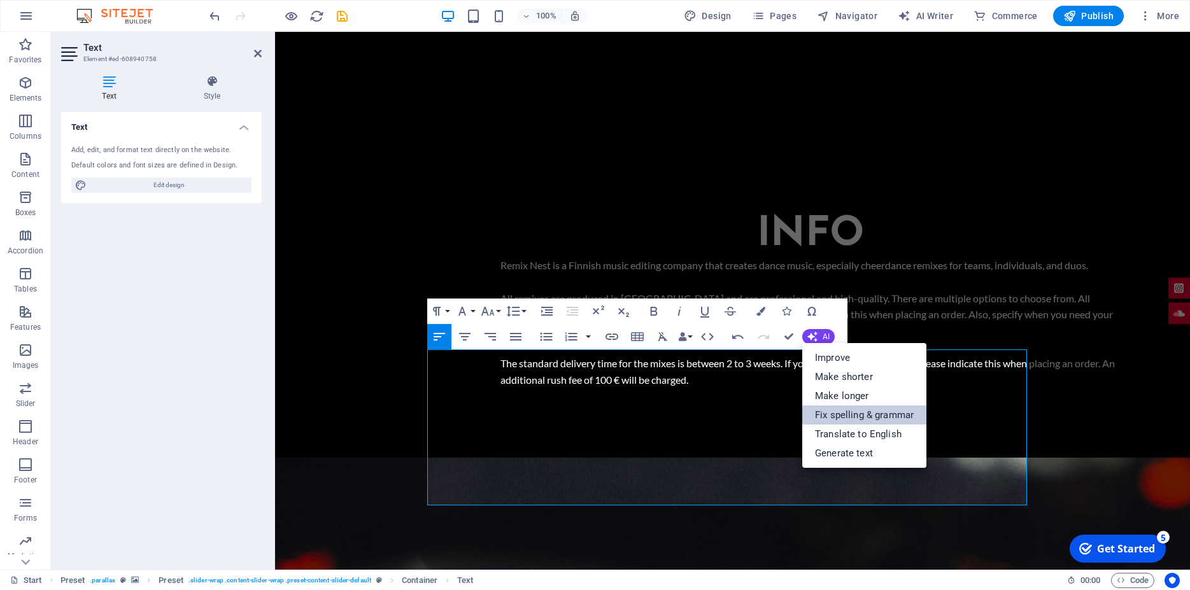
click at [867, 412] on link "Fix spelling & grammar" at bounding box center [864, 414] width 124 height 19
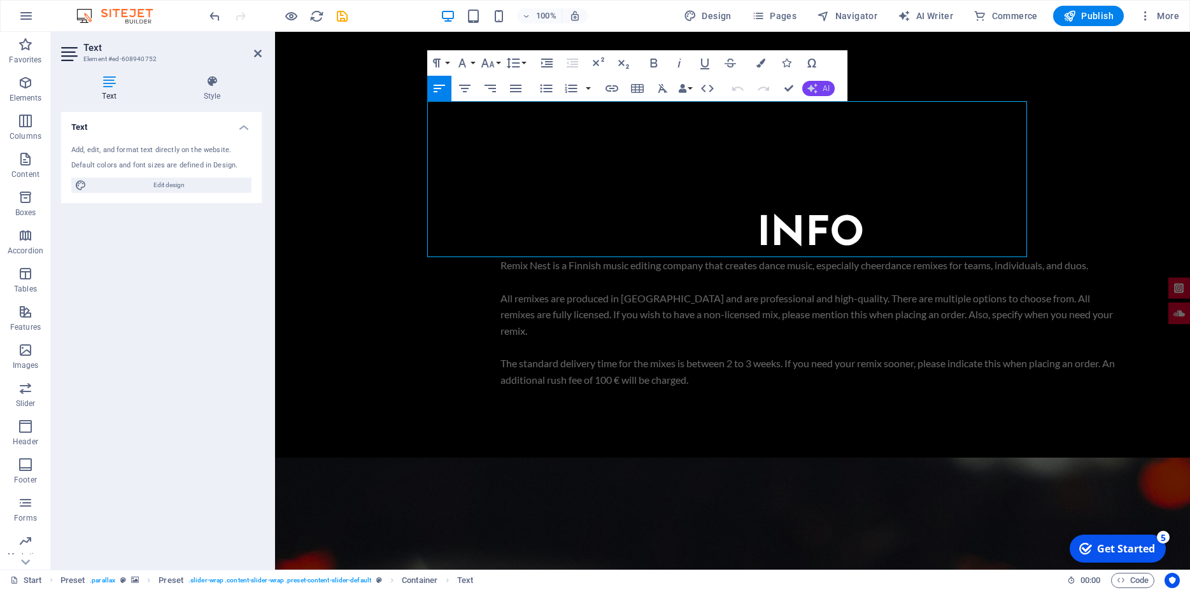
click at [818, 85] on button "AI" at bounding box center [818, 88] width 32 height 15
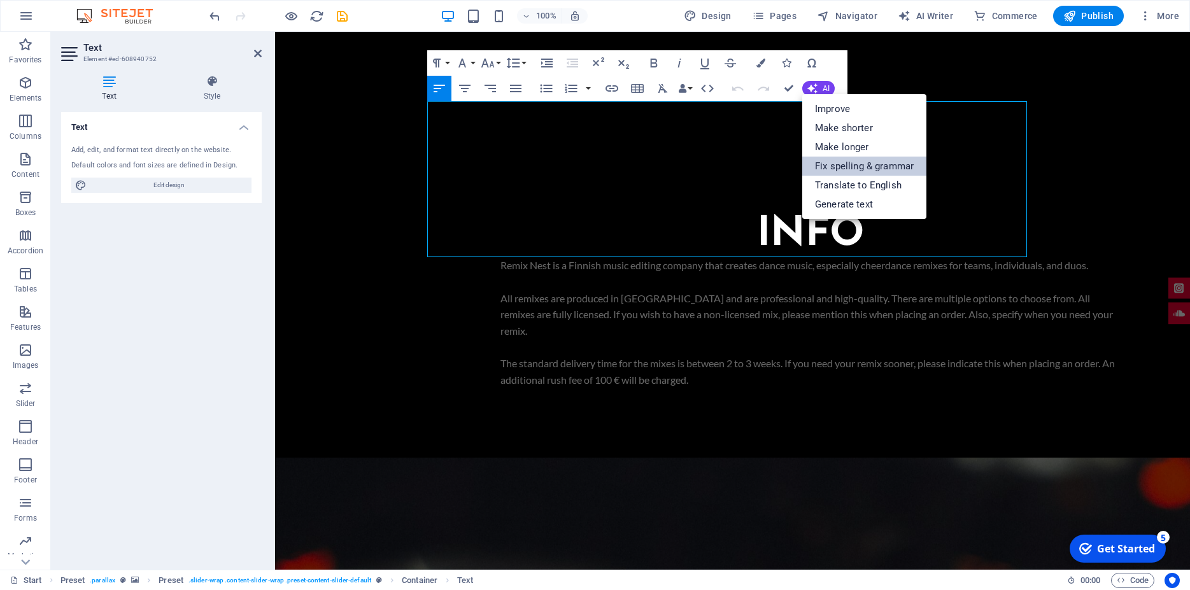
click at [853, 164] on link "Fix spelling & grammar" at bounding box center [864, 166] width 124 height 19
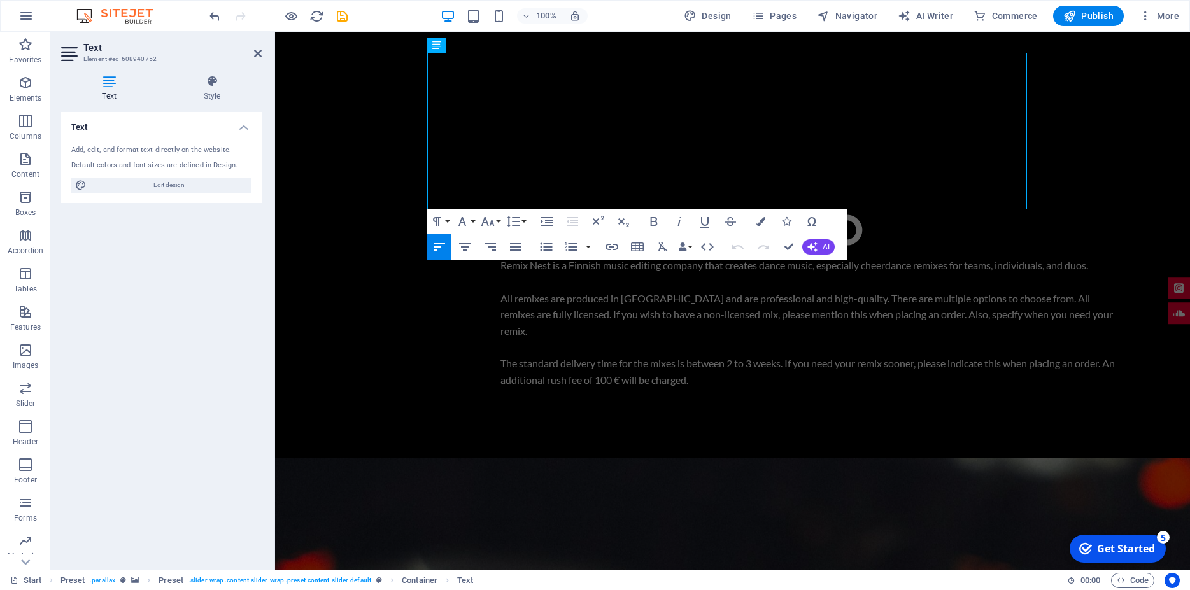
scroll to position [1215, 0]
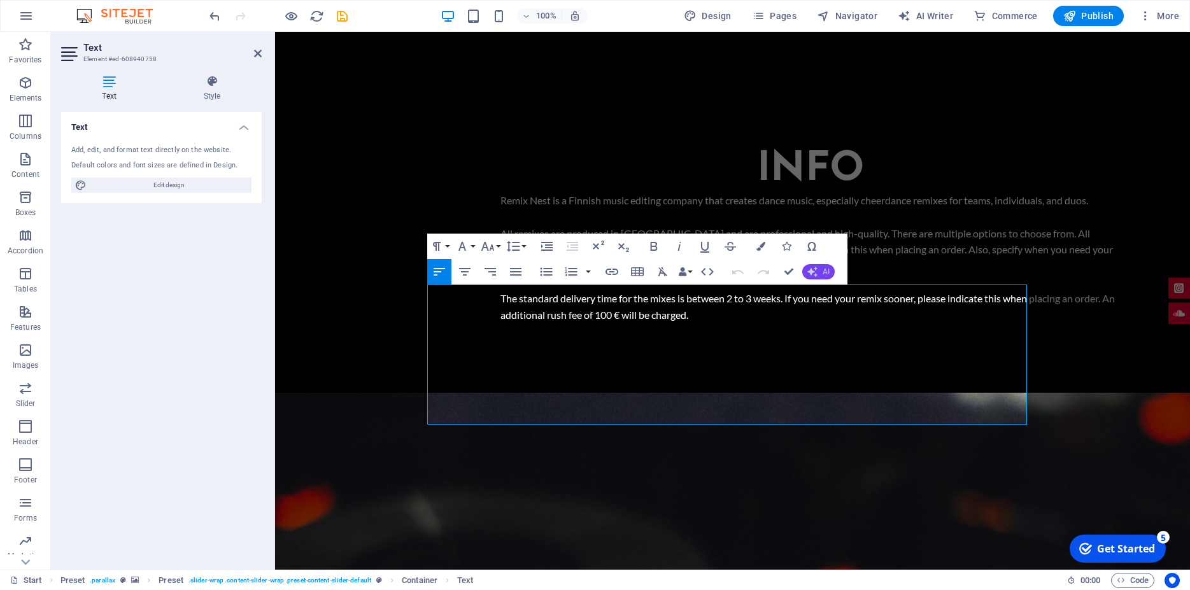
click at [822, 270] on button "AI" at bounding box center [818, 271] width 32 height 15
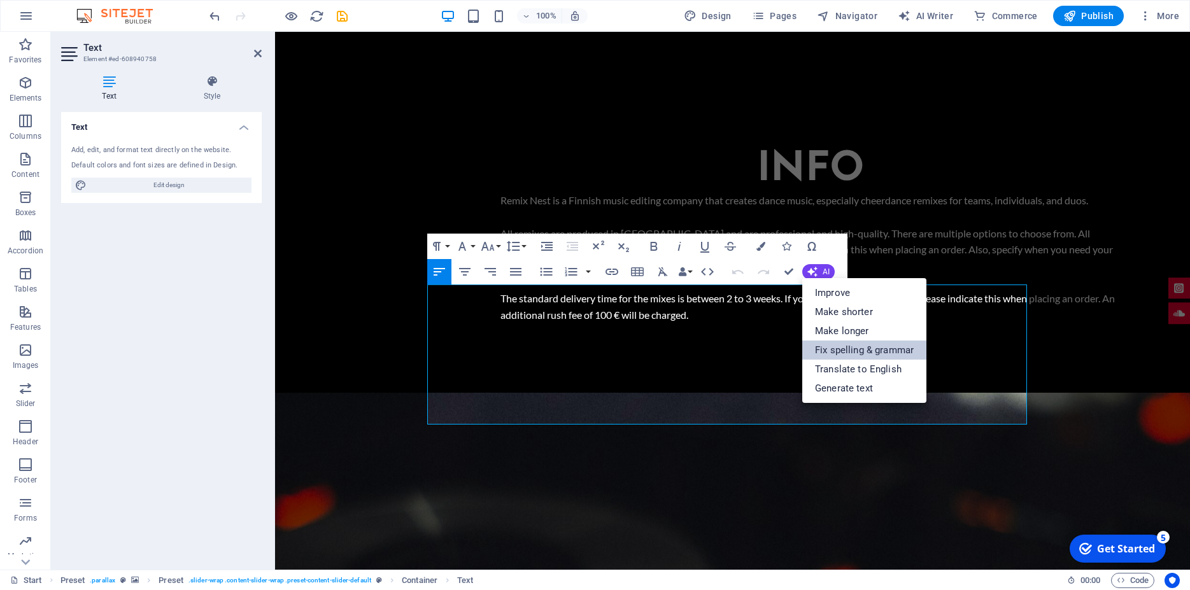
click at [841, 346] on link "Fix spelling & grammar" at bounding box center [864, 349] width 124 height 19
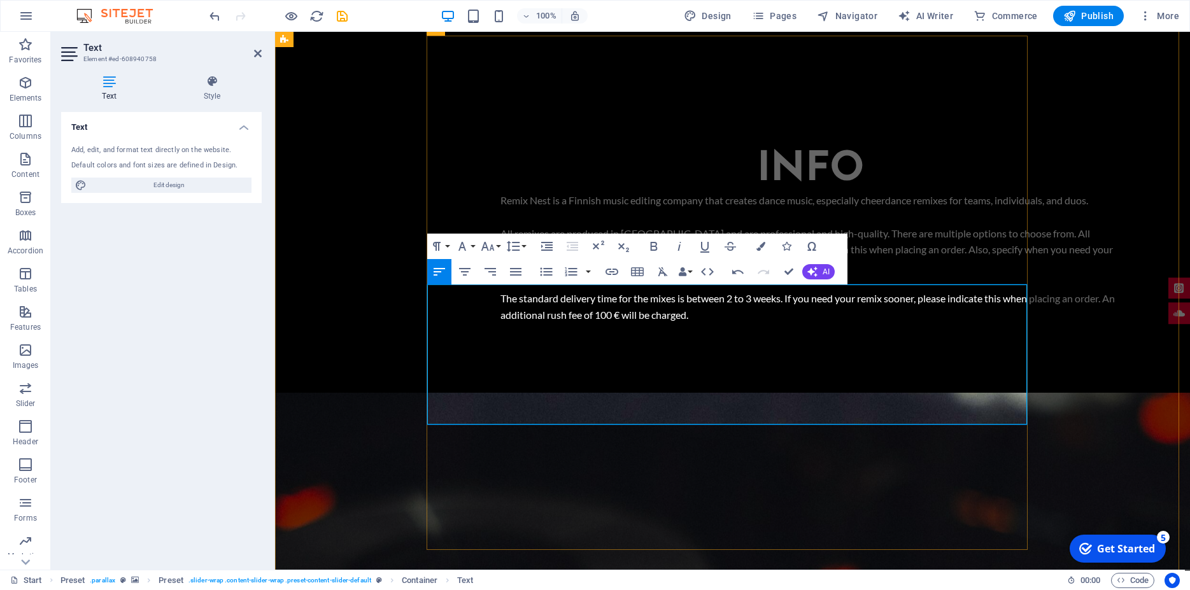
click at [821, 276] on button "AI" at bounding box center [818, 271] width 32 height 15
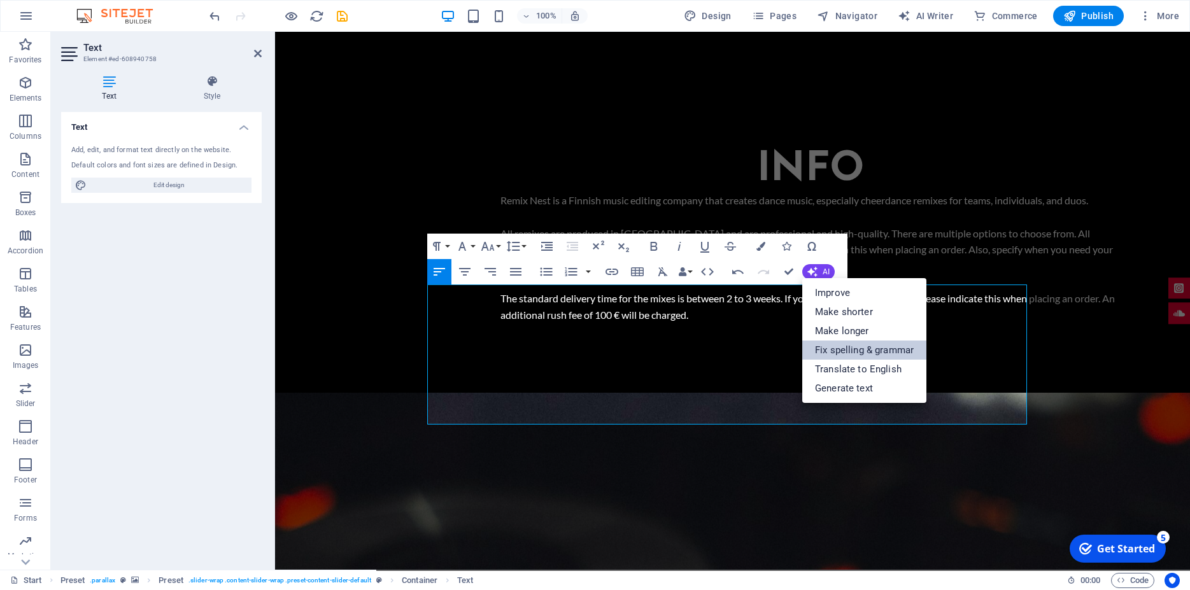
click at [856, 345] on link "Fix spelling & grammar" at bounding box center [864, 349] width 124 height 19
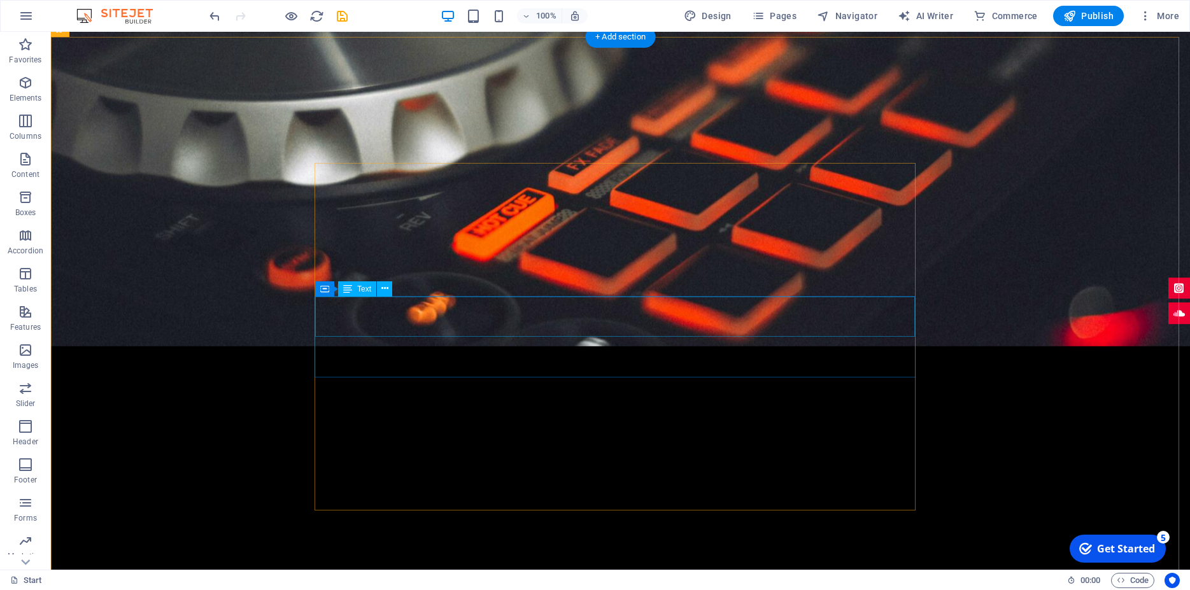
scroll to position [1864, 0]
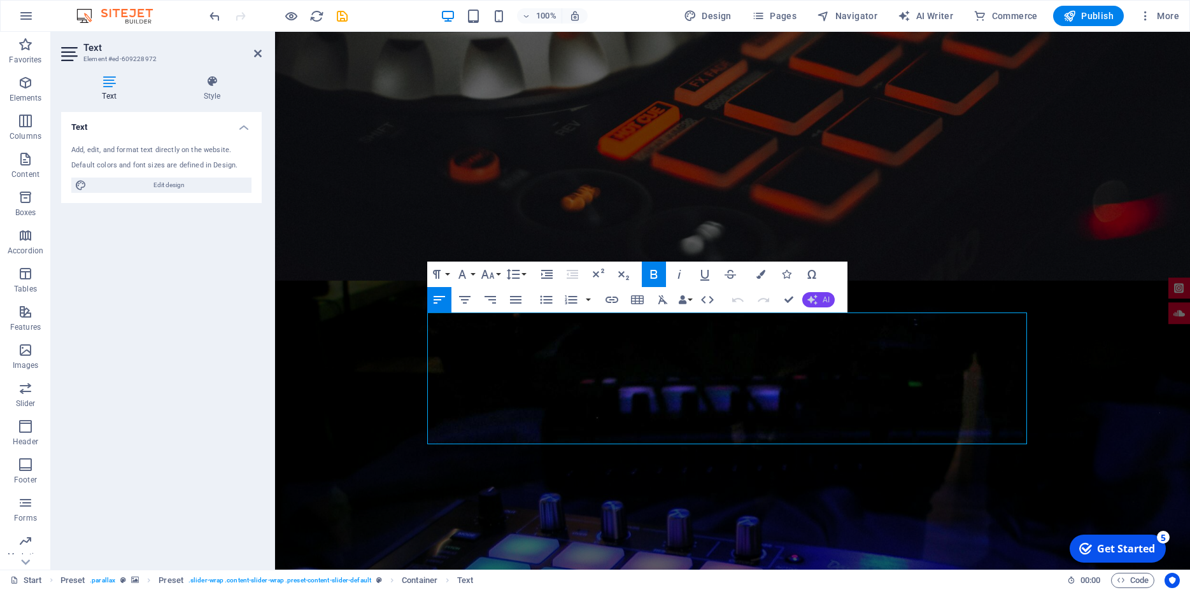
click at [822, 301] on span "AI" at bounding box center [825, 300] width 7 height 8
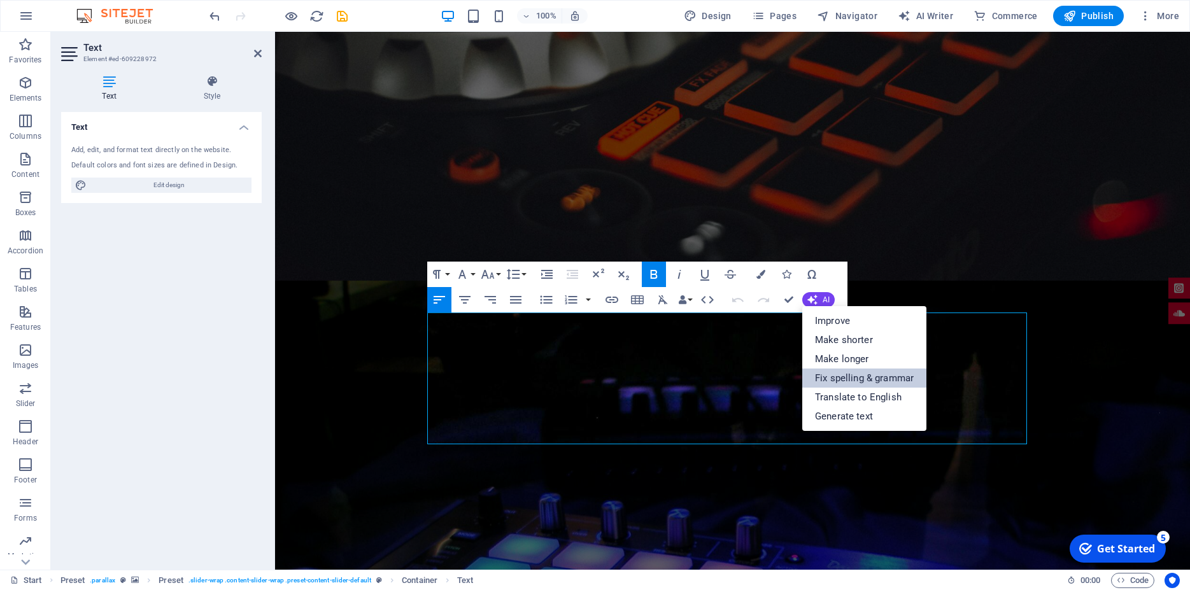
click at [880, 376] on link "Fix spelling & grammar" at bounding box center [864, 377] width 124 height 19
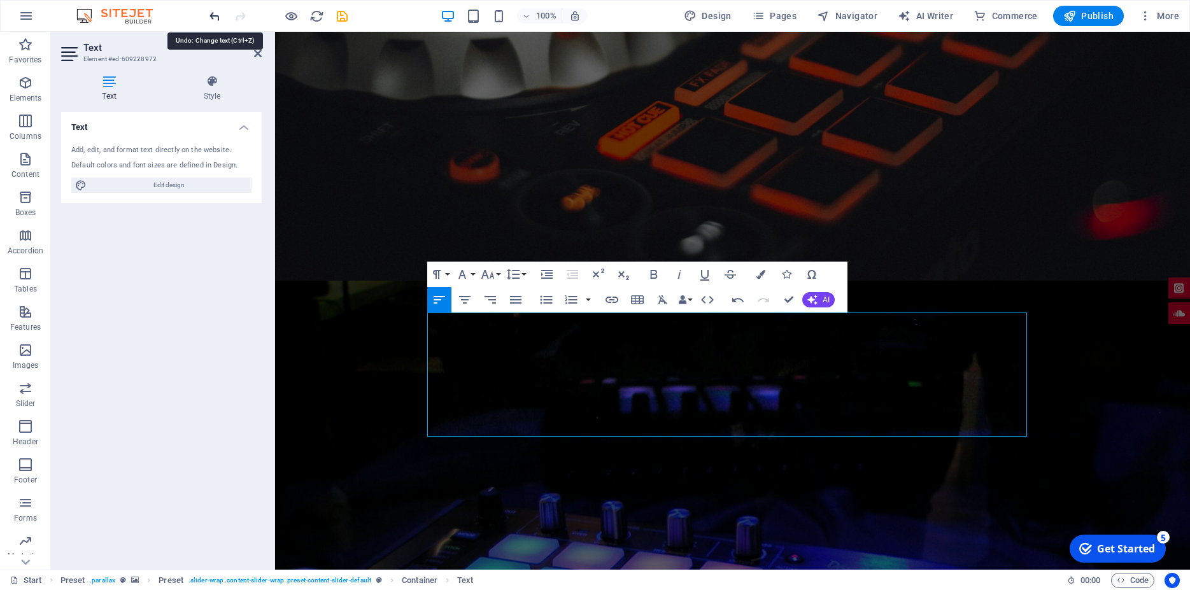
click at [216, 12] on icon "undo" at bounding box center [214, 16] width 15 height 15
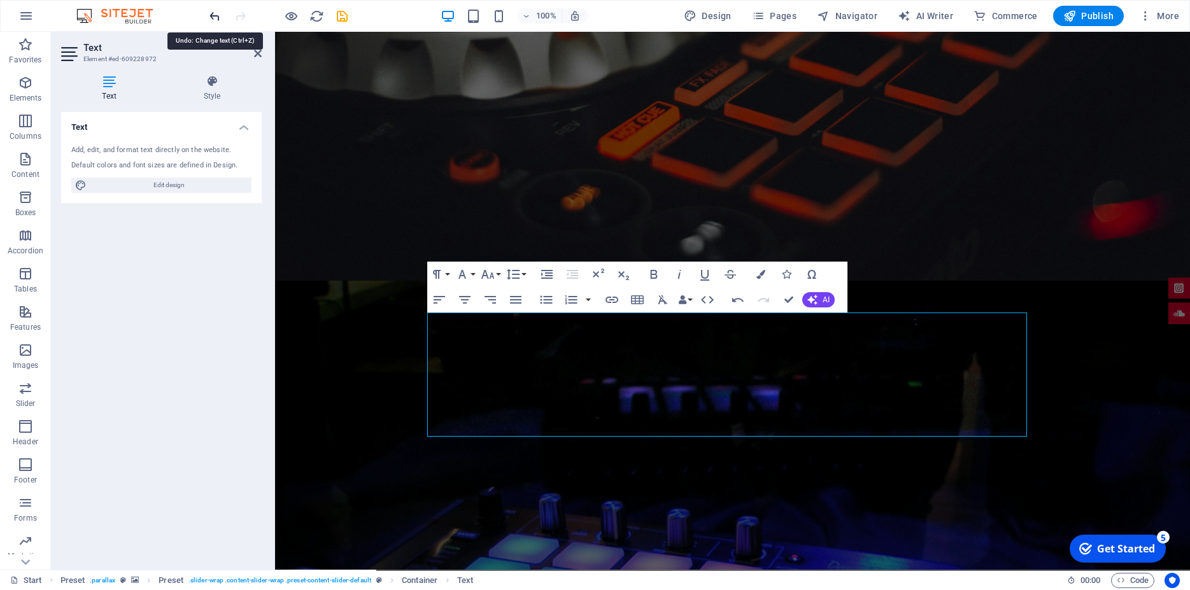
click at [211, 11] on icon "undo" at bounding box center [214, 16] width 15 height 15
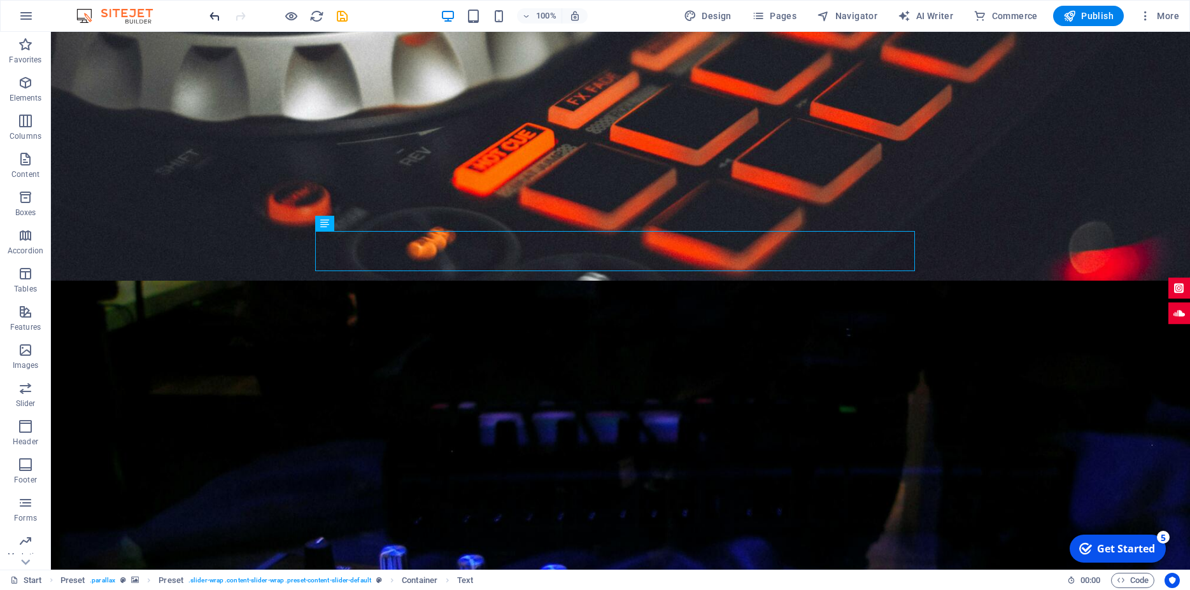
click at [213, 17] on icon "undo" at bounding box center [214, 16] width 15 height 15
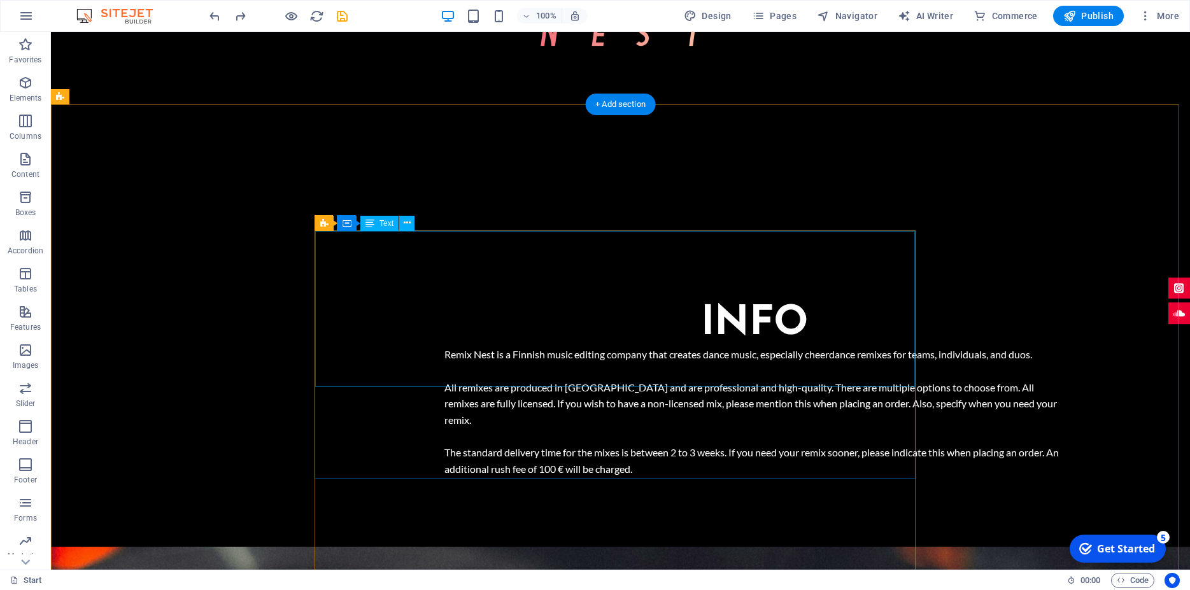
scroll to position [1085, 0]
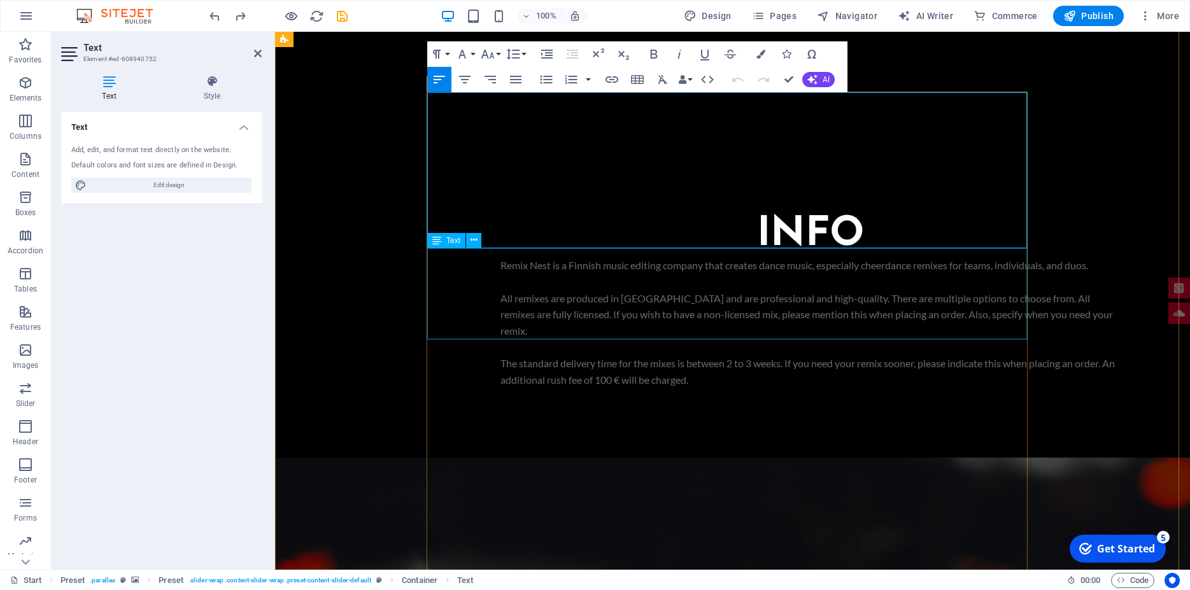
scroll to position [1215, 0]
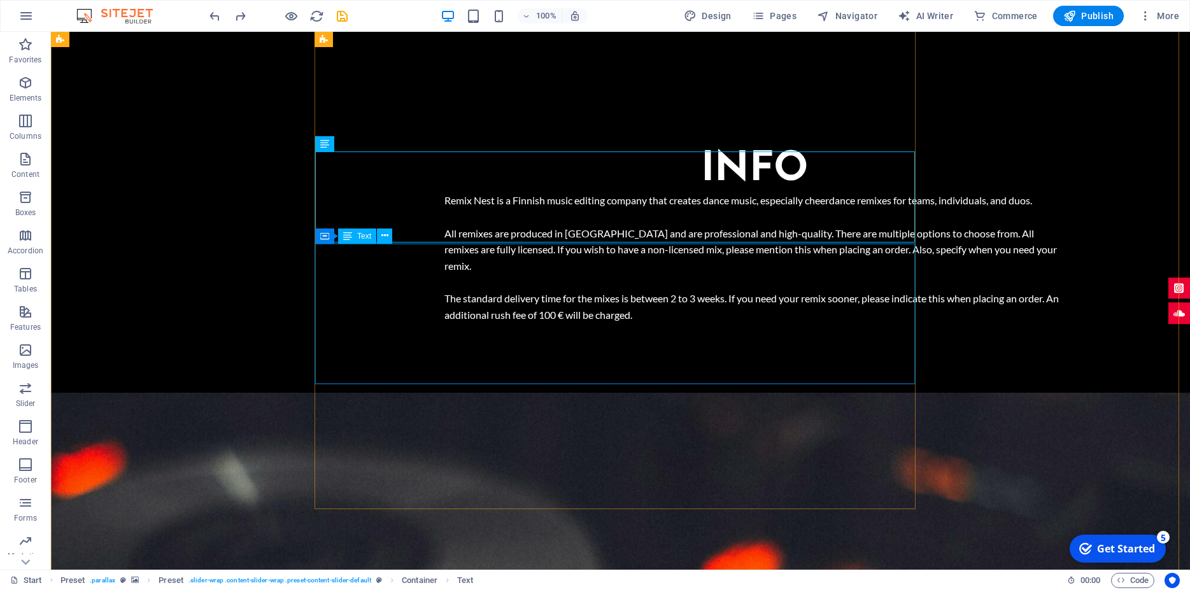
scroll to position [1280, 0]
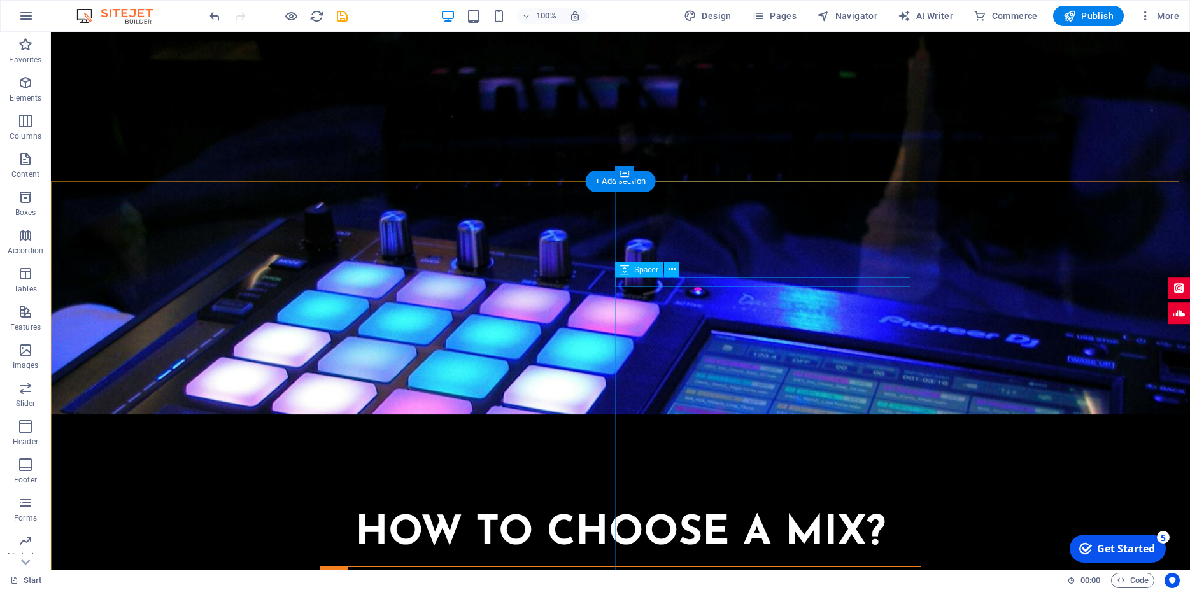
scroll to position [1874, 0]
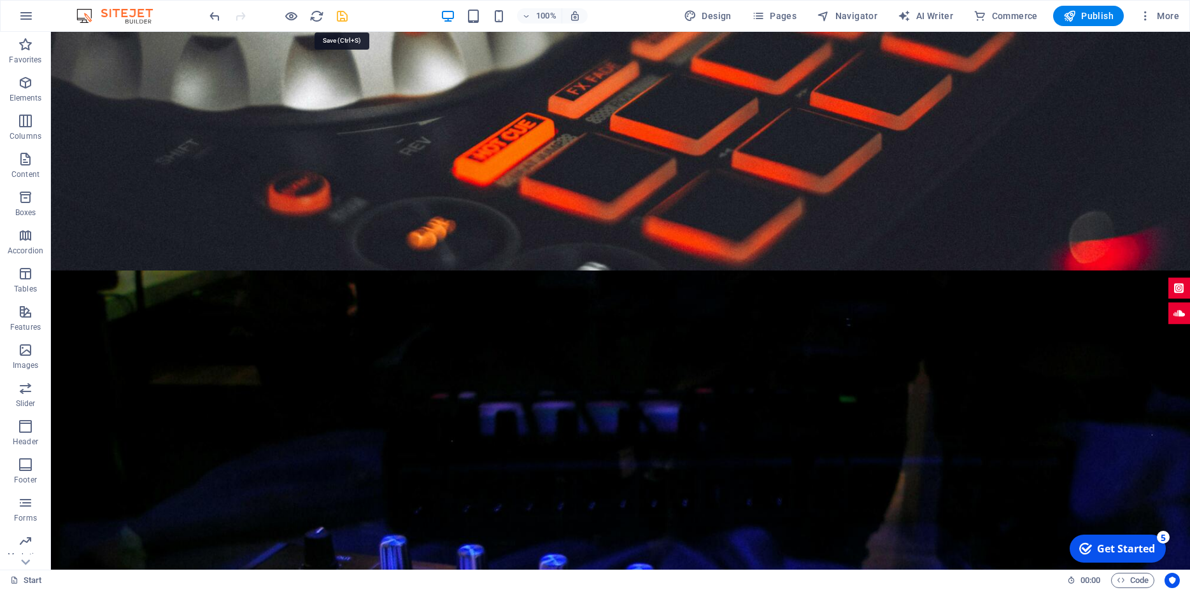
click at [341, 13] on icon "save" at bounding box center [342, 16] width 15 height 15
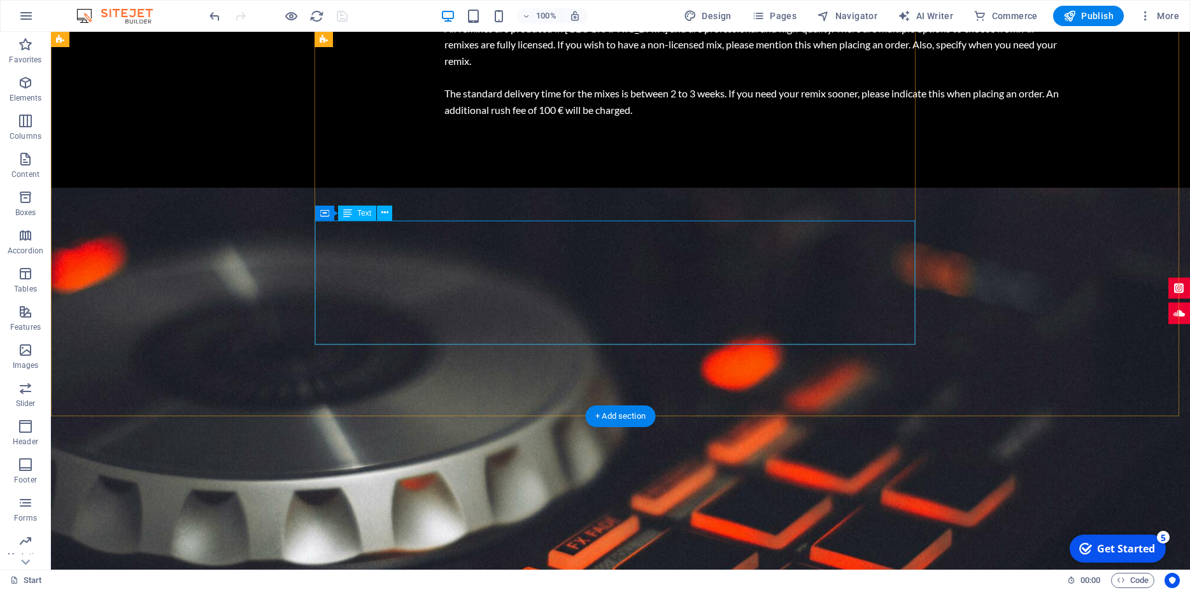
scroll to position [1095, 0]
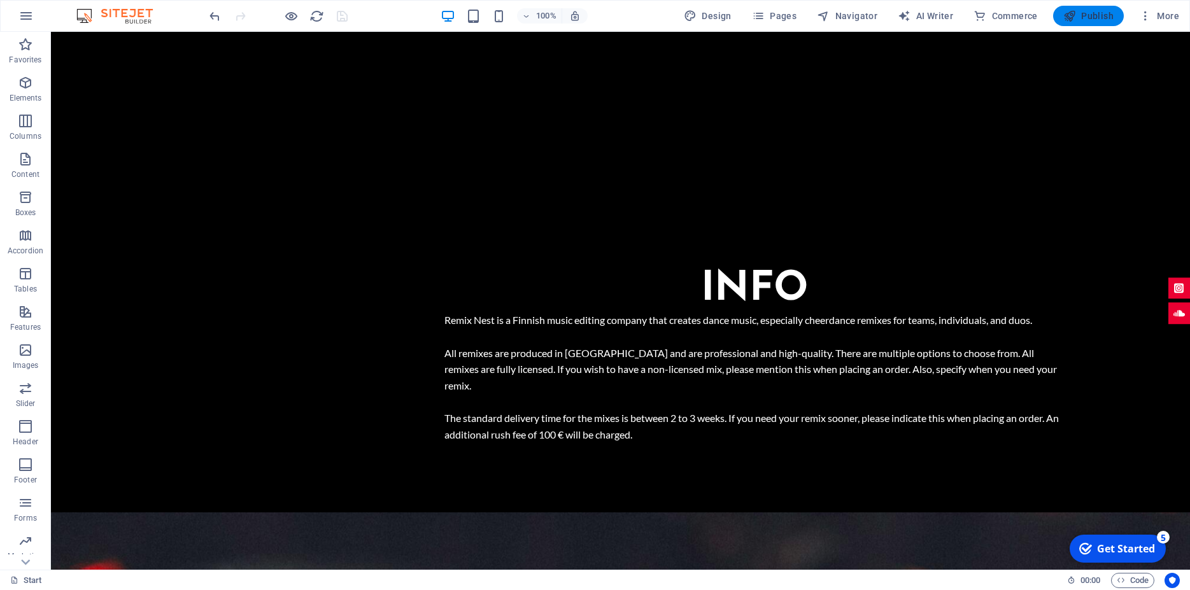
click at [1099, 15] on span "Publish" at bounding box center [1088, 16] width 50 height 13
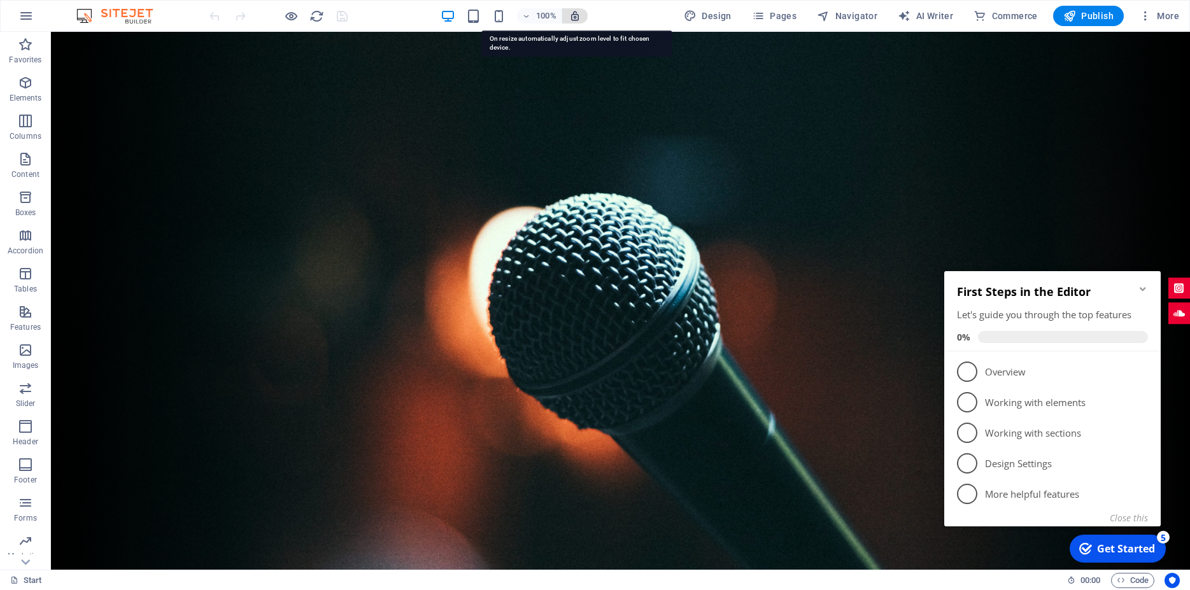
click at [580, 14] on icon "button" at bounding box center [574, 15] width 11 height 11
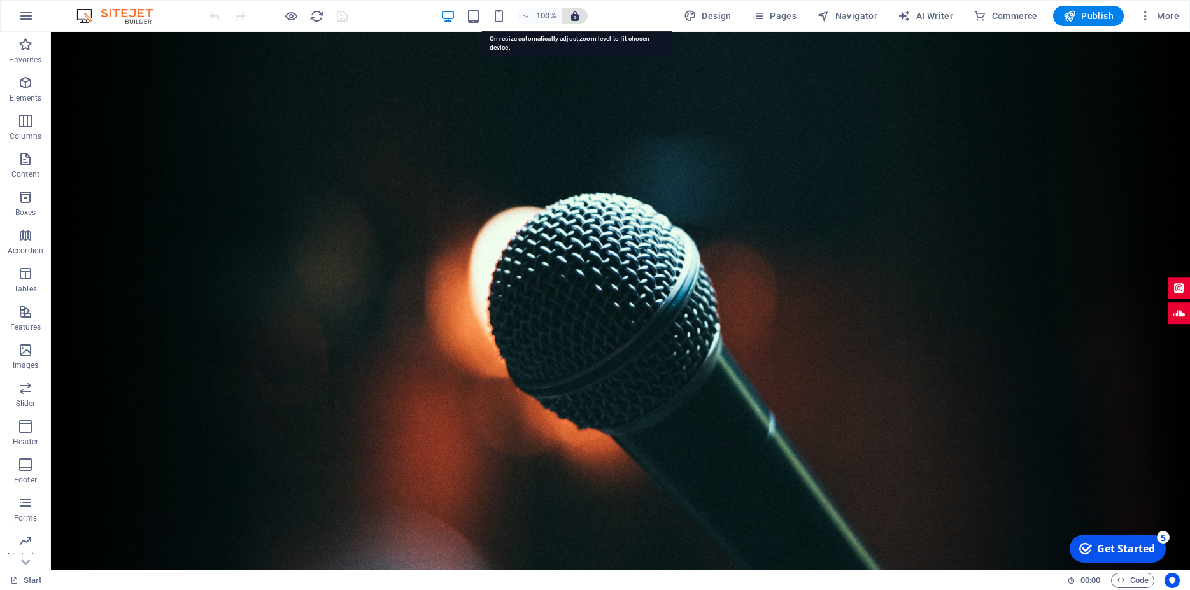
click at [576, 17] on icon "button" at bounding box center [574, 15] width 11 height 11
click at [577, 15] on icon "button" at bounding box center [574, 15] width 11 height 11
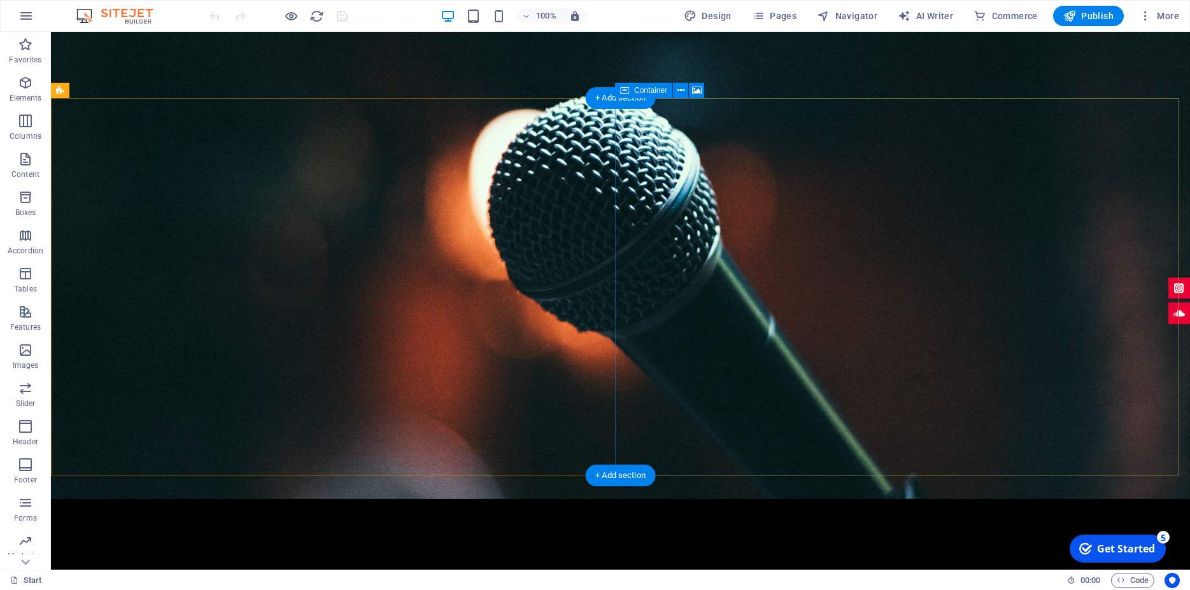
scroll to position [260, 0]
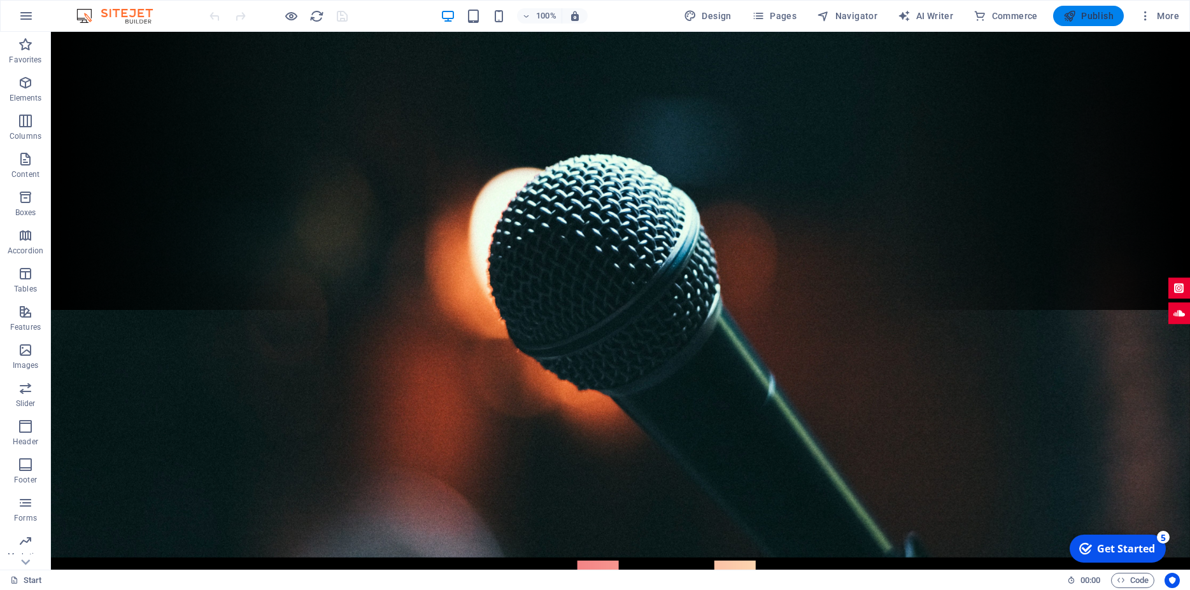
click at [1089, 11] on span "Publish" at bounding box center [1088, 16] width 50 height 13
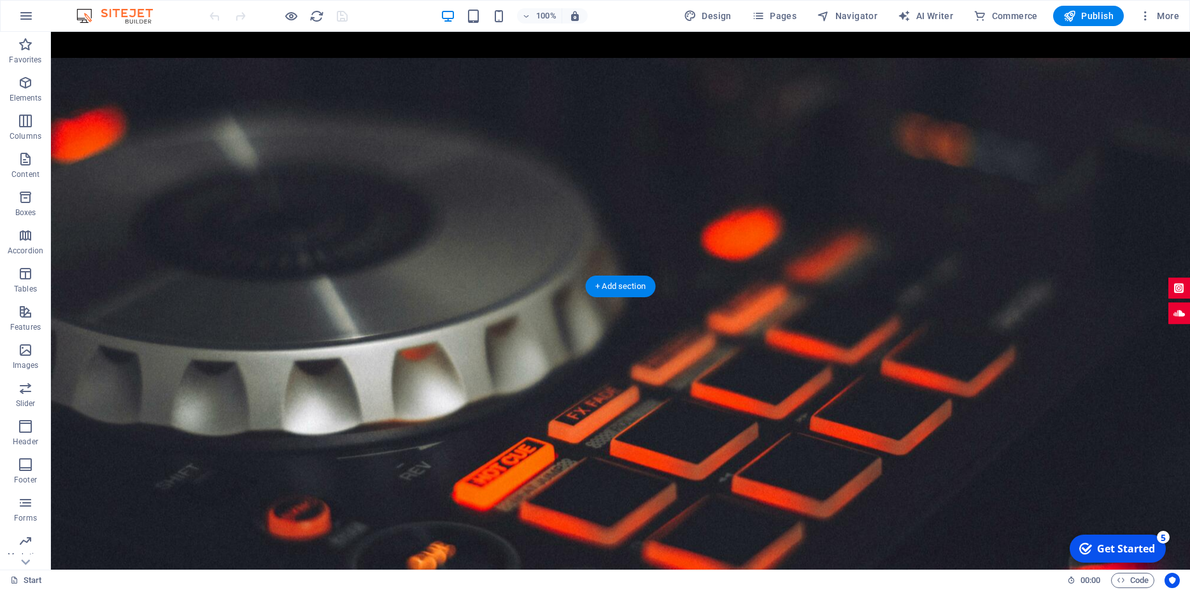
scroll to position [1095, 0]
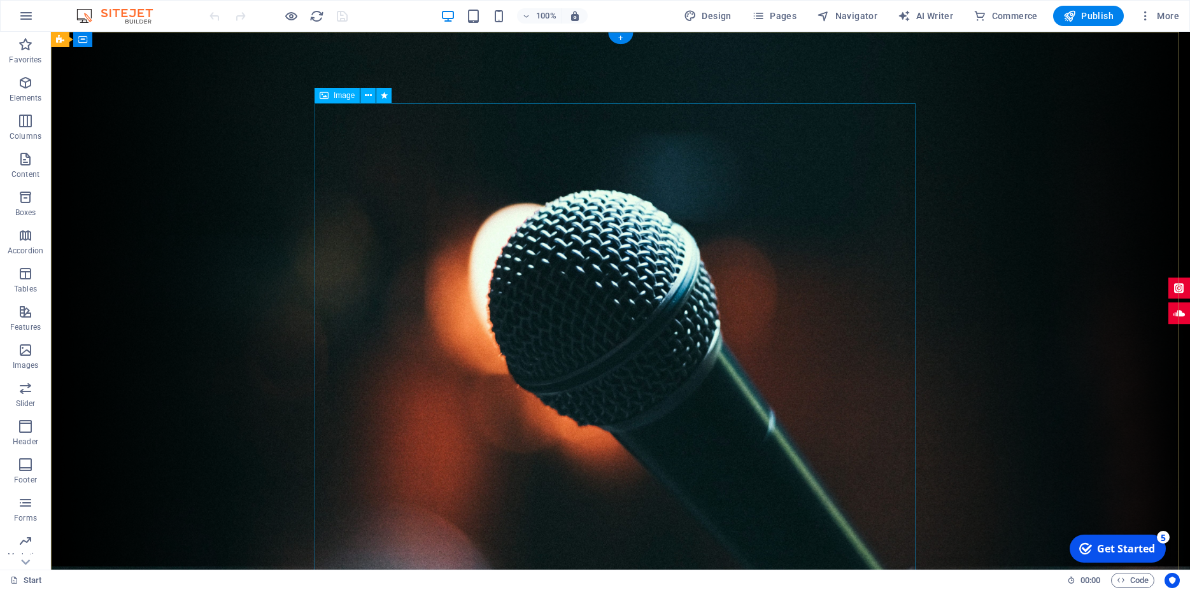
scroll to position [0, 0]
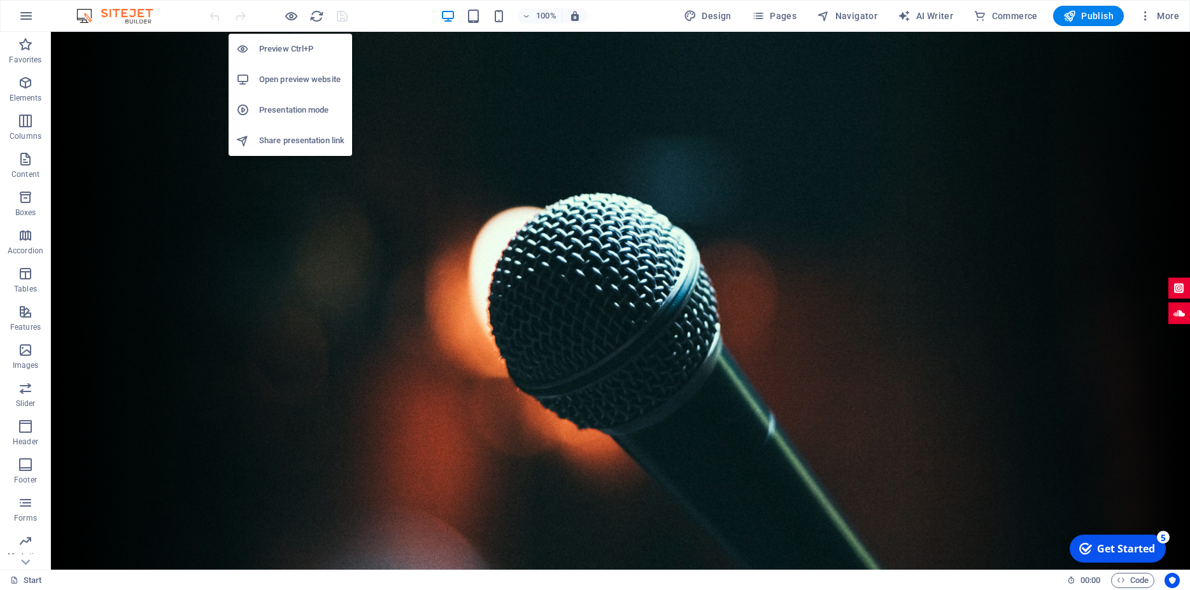
click at [297, 79] on h6 "Open preview website" at bounding box center [301, 79] width 85 height 15
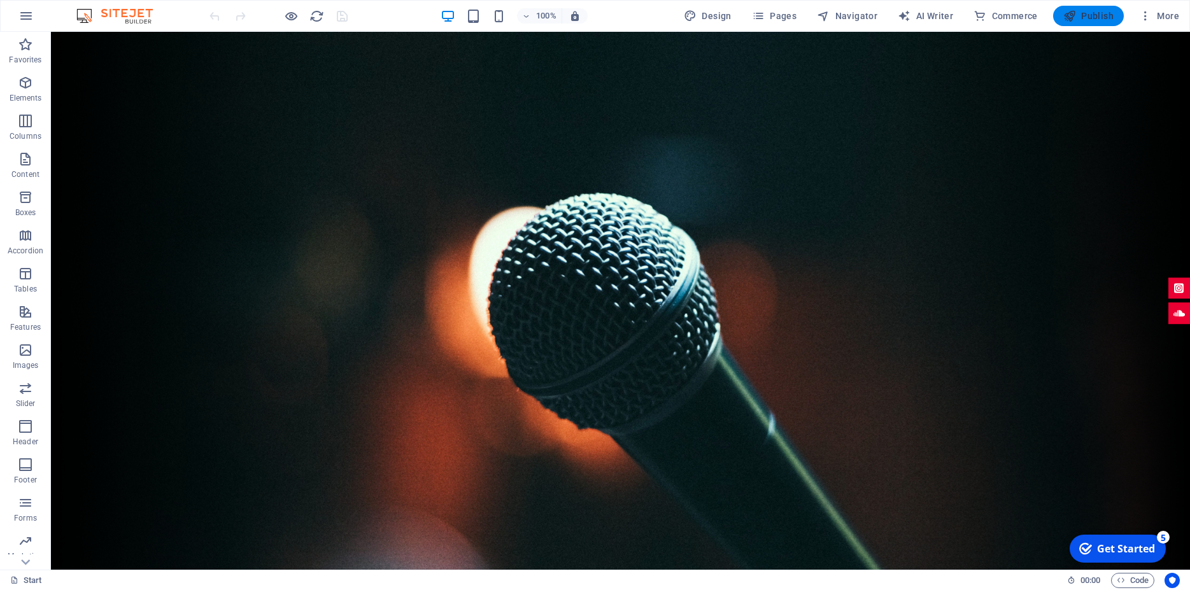
click at [1083, 16] on span "Publish" at bounding box center [1088, 16] width 50 height 13
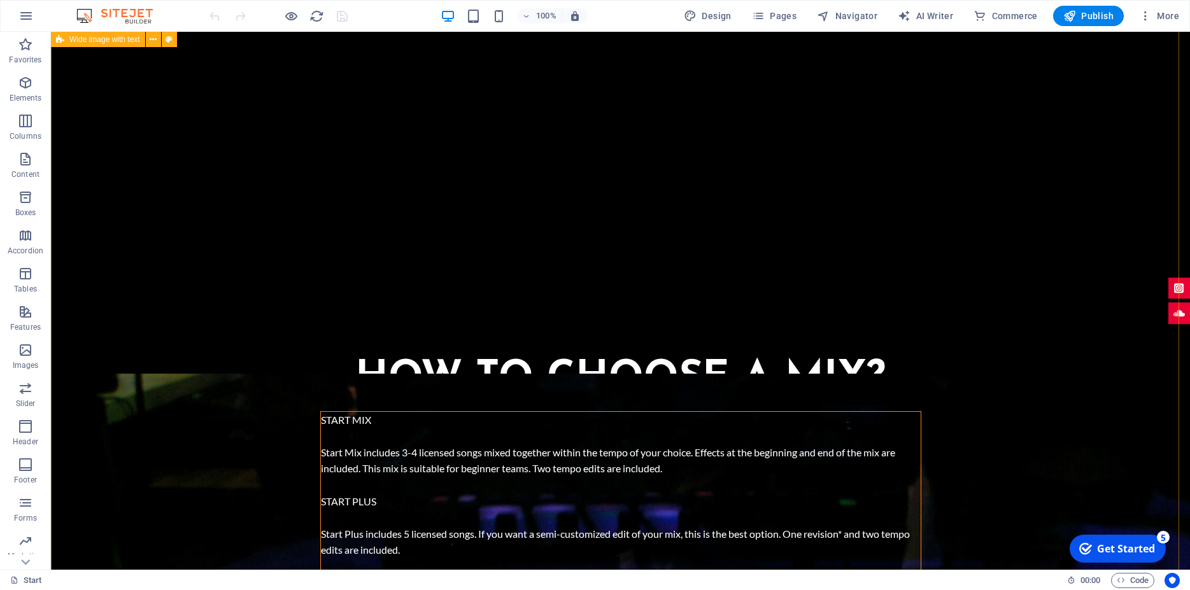
scroll to position [2588, 0]
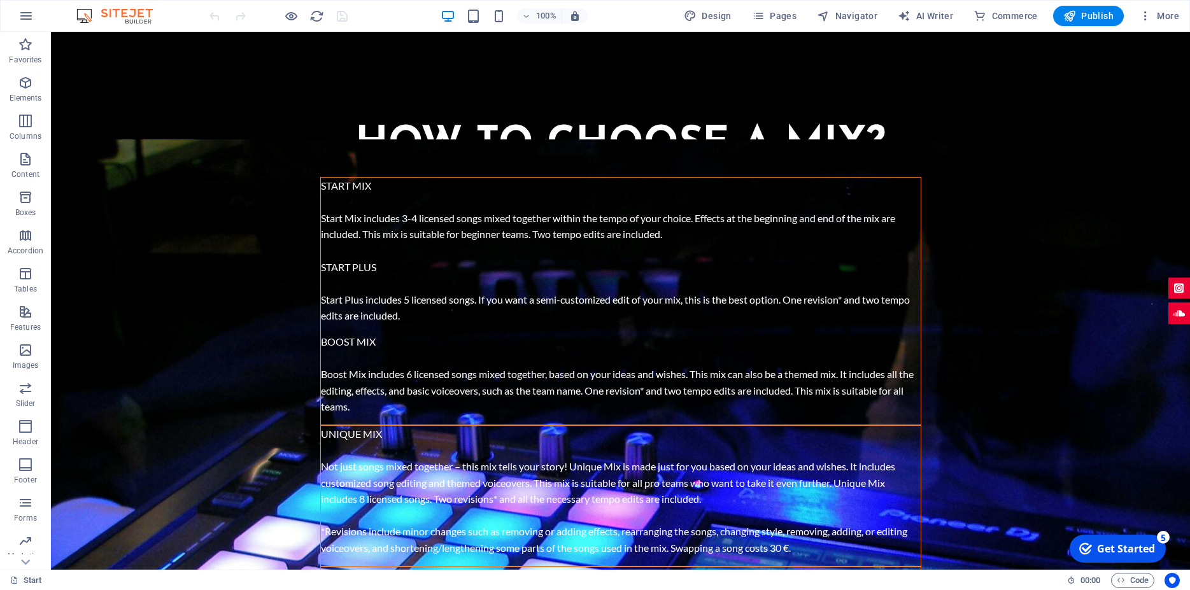
click at [1109, 552] on div "Get Started" at bounding box center [1126, 549] width 58 height 14
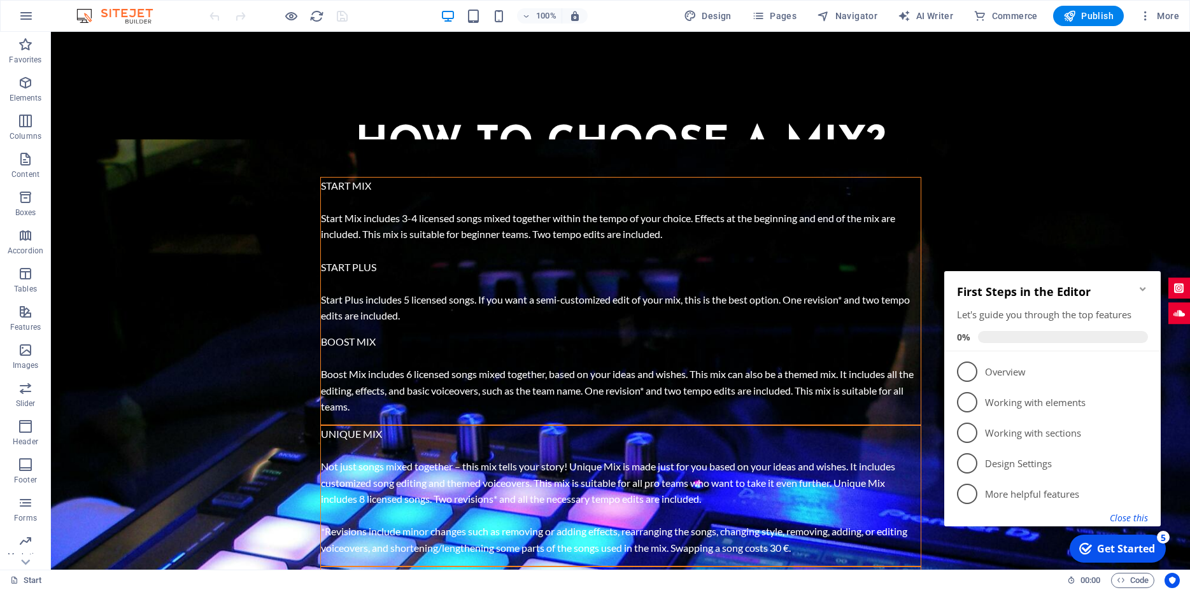
click at [1126, 520] on button "Close this" at bounding box center [1128, 518] width 38 height 12
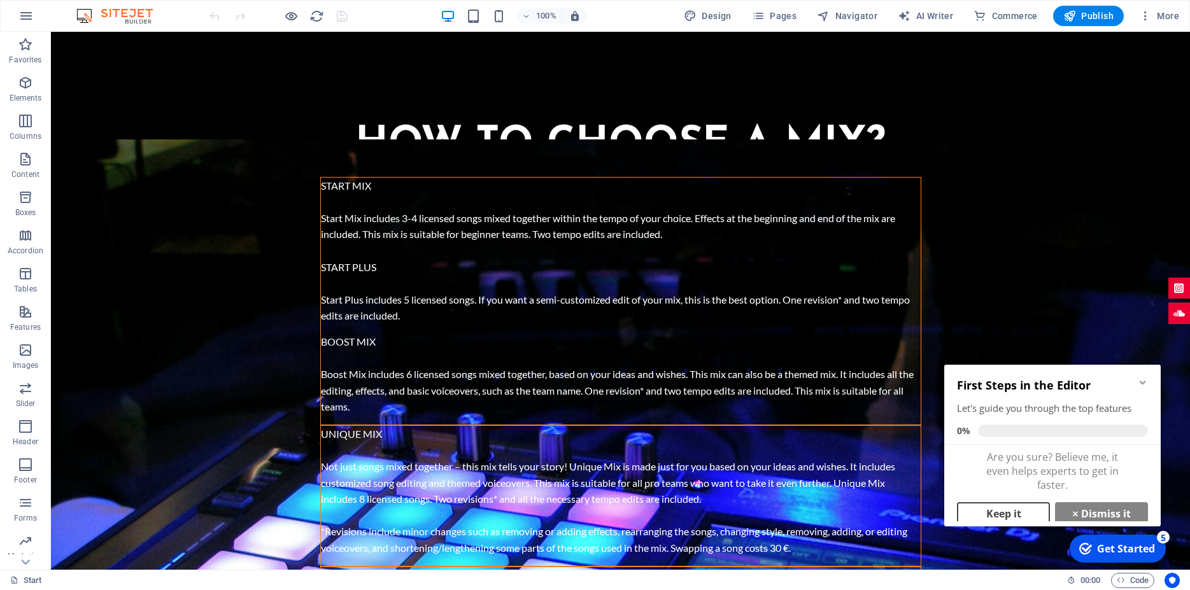
click at [1007, 517] on link "Keep it" at bounding box center [1003, 513] width 93 height 23
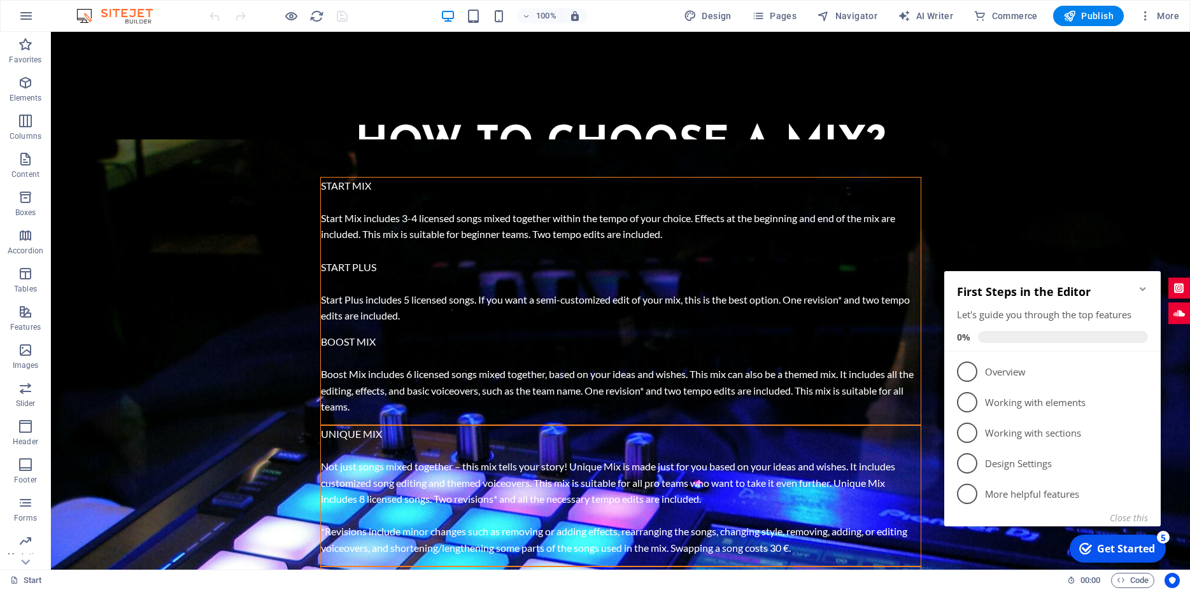
click at [1140, 289] on icon "Minimize checklist" at bounding box center [1142, 289] width 6 height 4
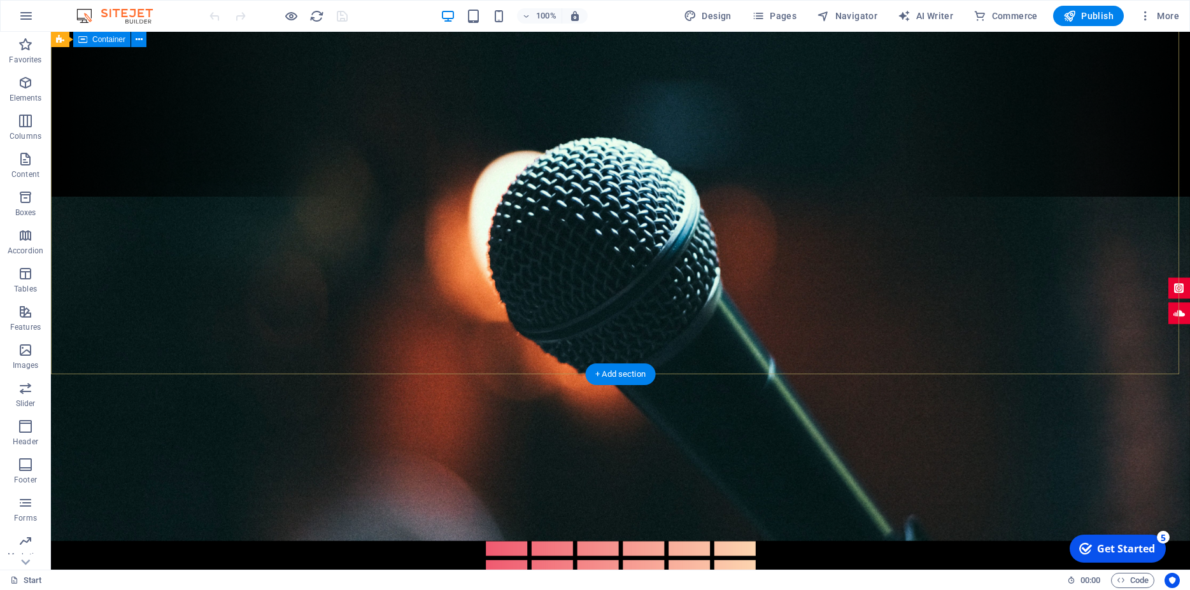
scroll to position [316, 0]
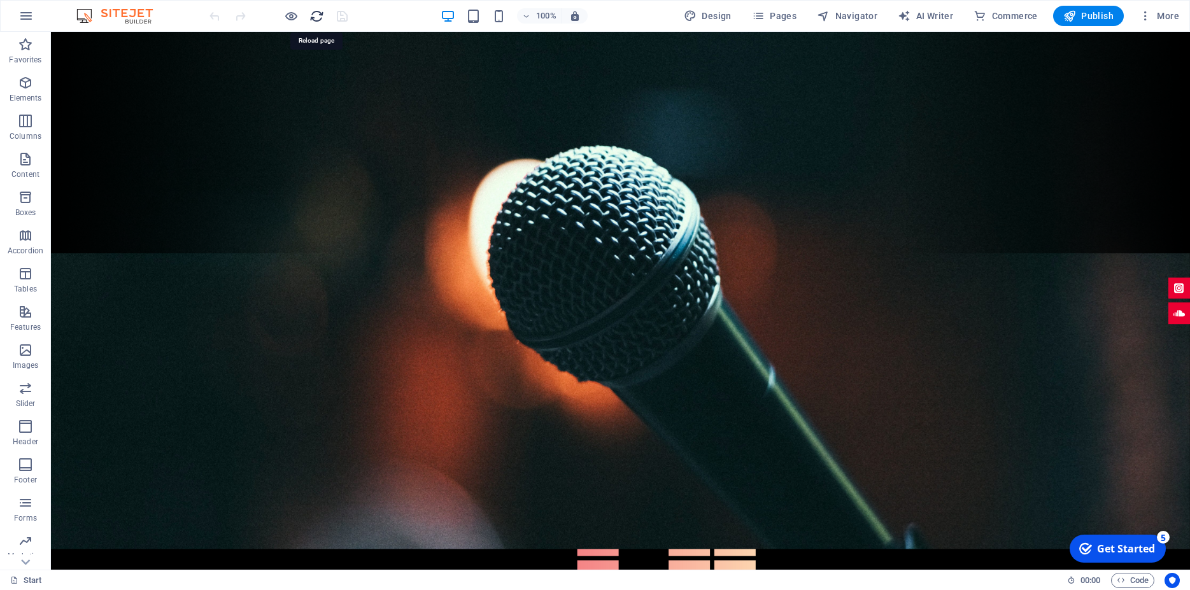
click at [312, 18] on icon "reload" at bounding box center [316, 16] width 15 height 15
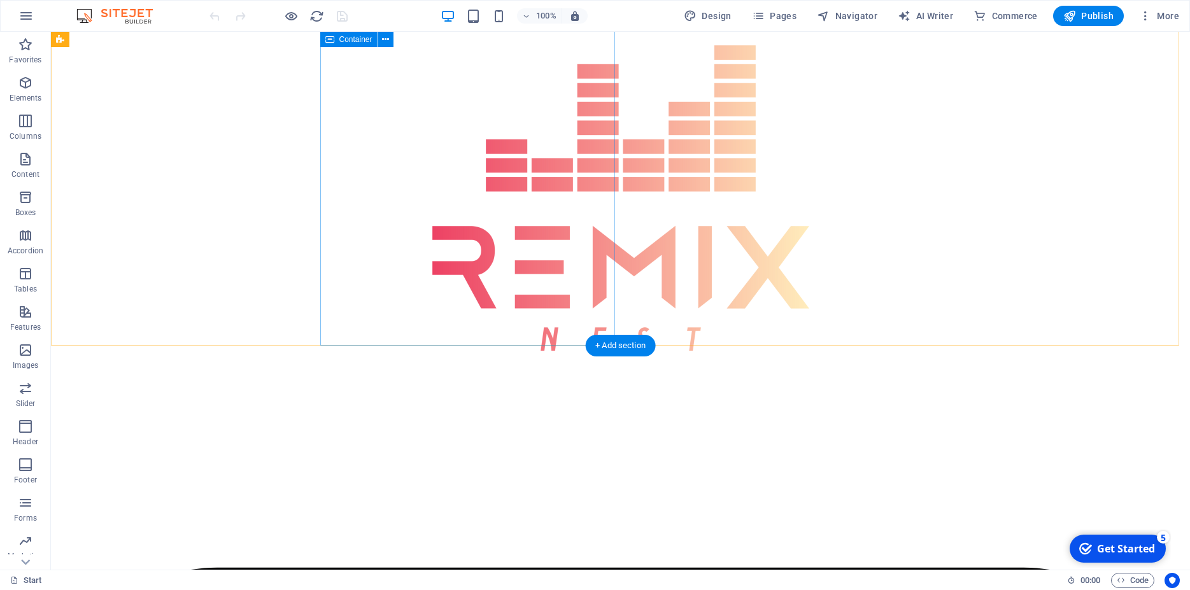
scroll to position [454, 0]
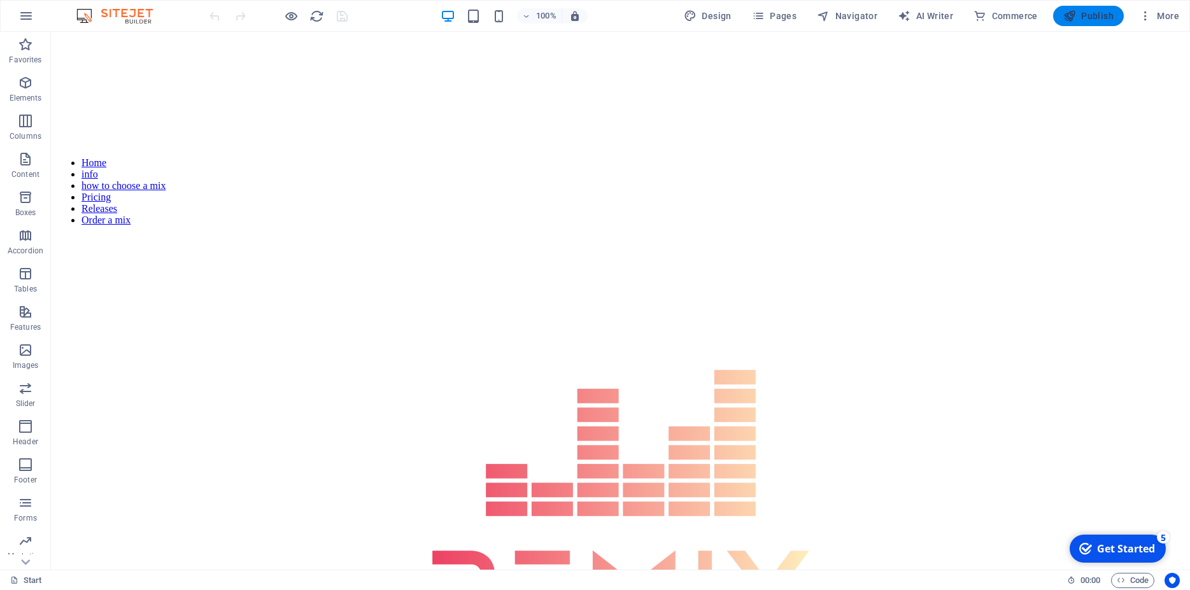
click at [1100, 15] on span "Publish" at bounding box center [1088, 16] width 50 height 13
